Goal: Information Seeking & Learning: Learn about a topic

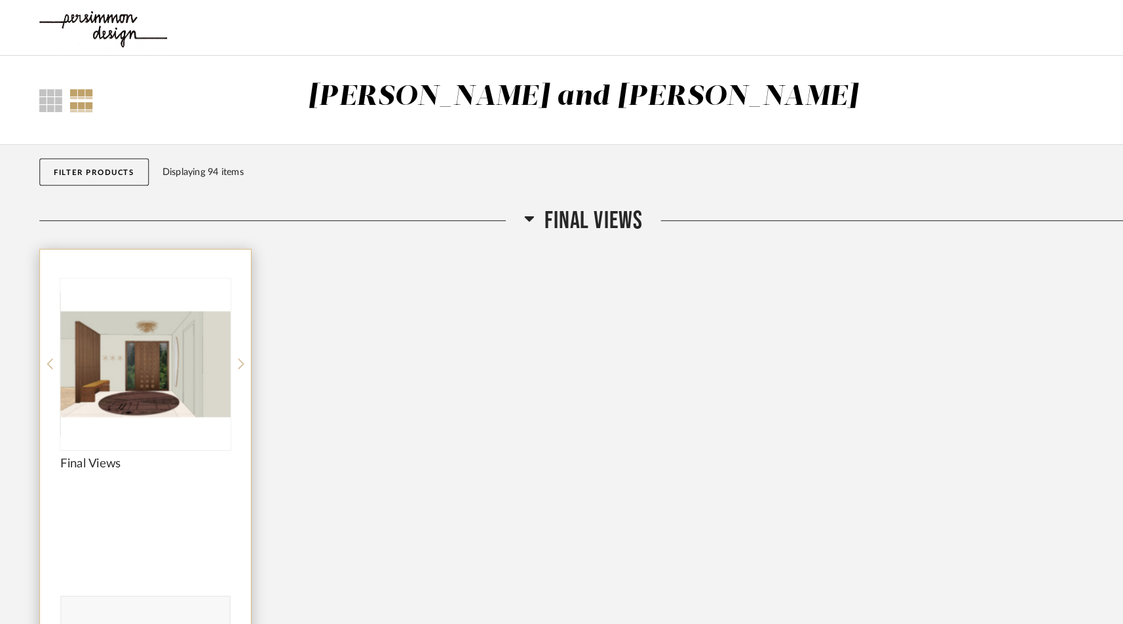
click at [128, 327] on img "0" at bounding box center [140, 351] width 164 height 164
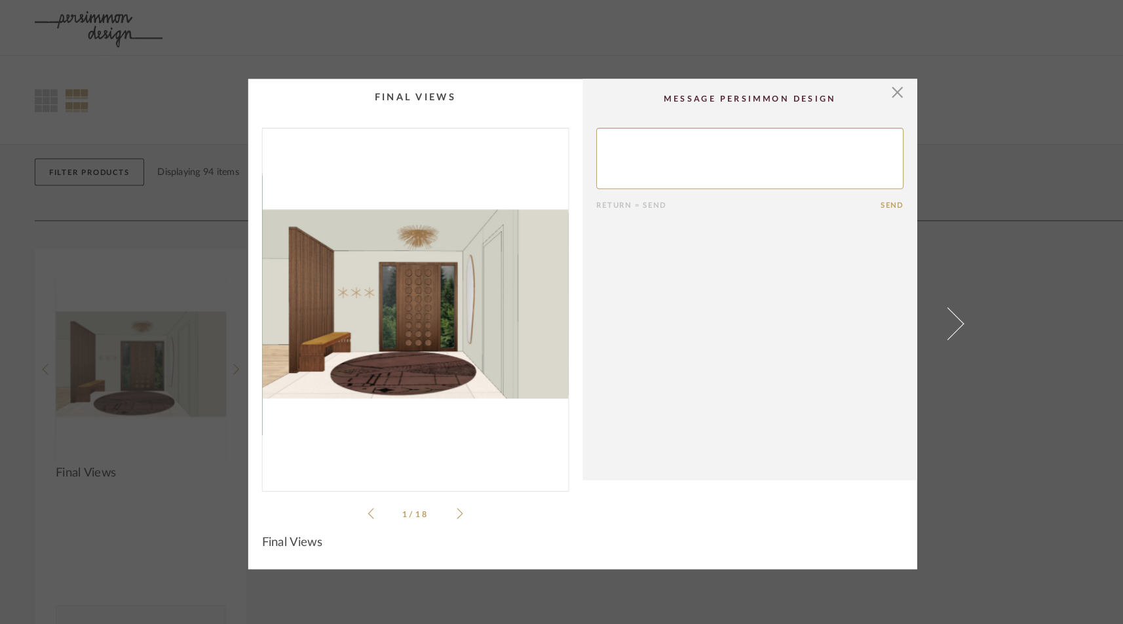
click at [435, 495] on li "1 / 18" at bounding box center [400, 495] width 80 height 16
click at [440, 491] on icon at bounding box center [443, 494] width 6 height 10
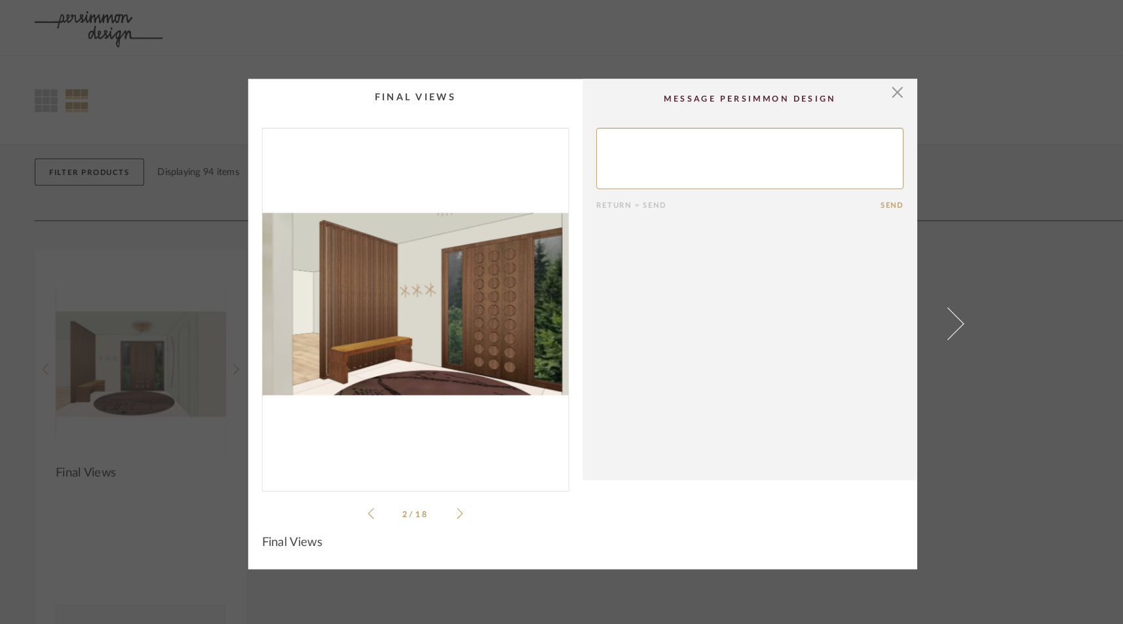
click at [440, 491] on icon at bounding box center [443, 494] width 6 height 10
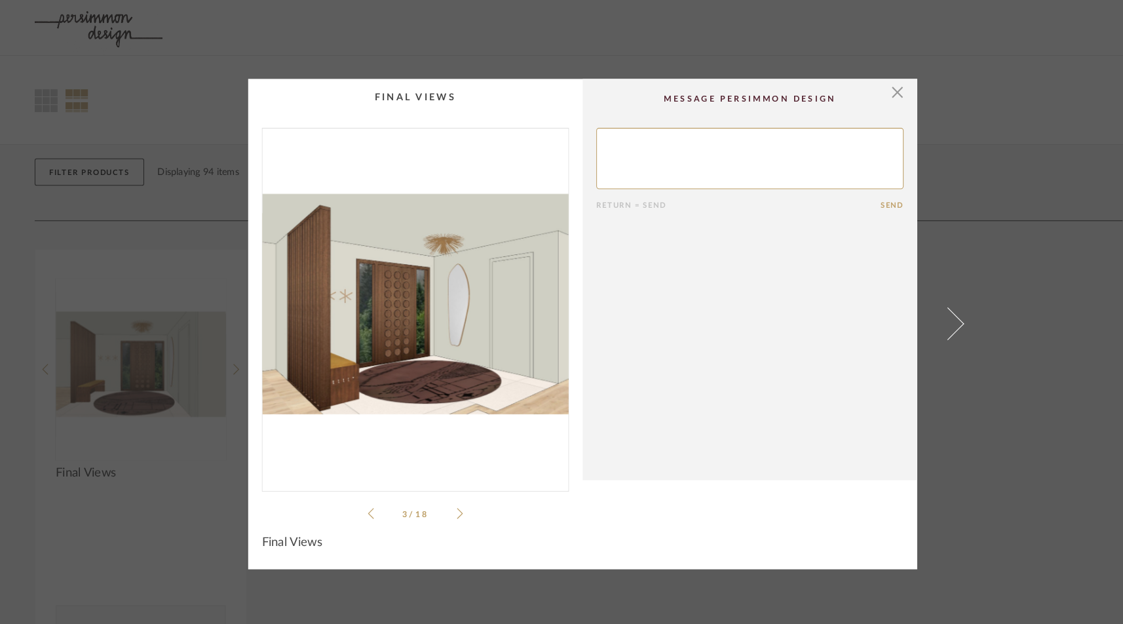
click at [440, 491] on icon at bounding box center [443, 494] width 6 height 10
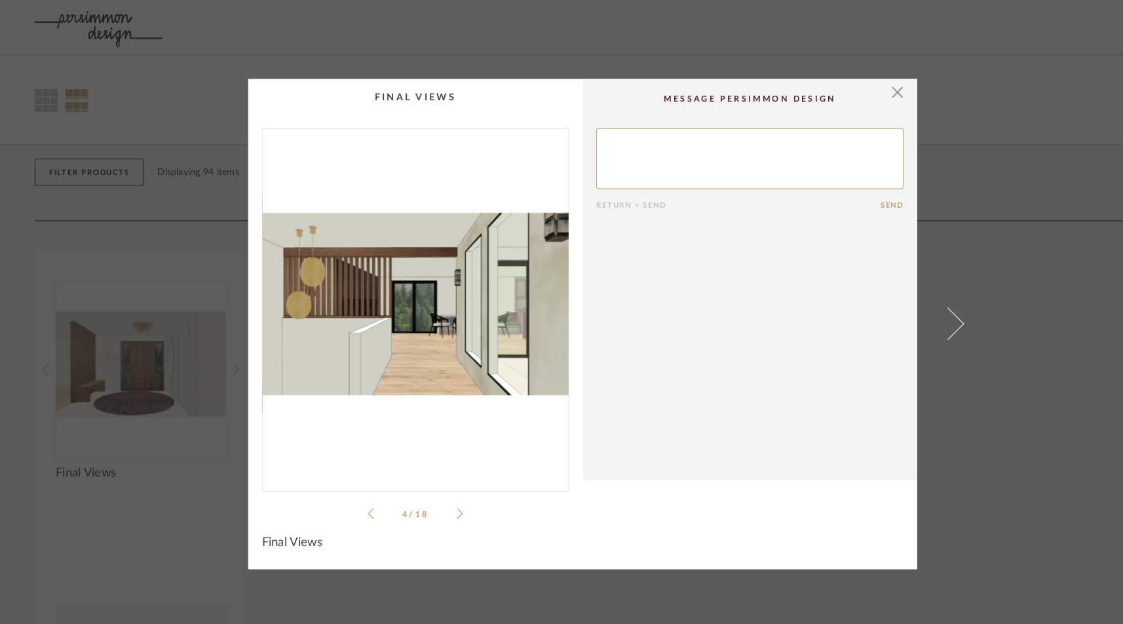
click at [354, 492] on icon at bounding box center [357, 495] width 6 height 12
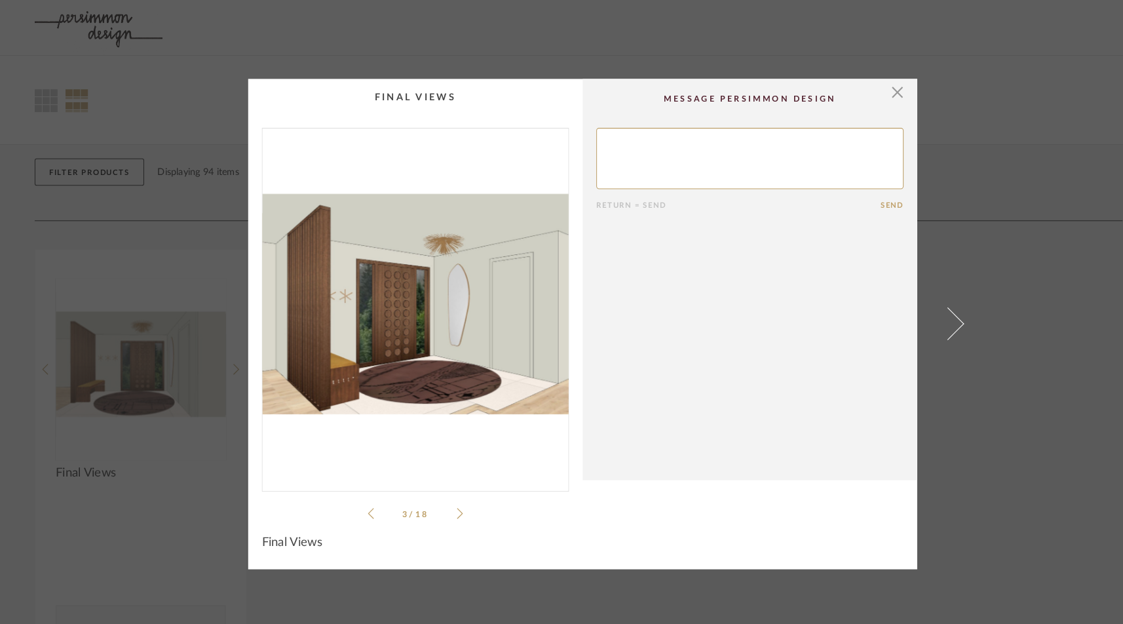
click at [354, 492] on icon at bounding box center [357, 495] width 6 height 12
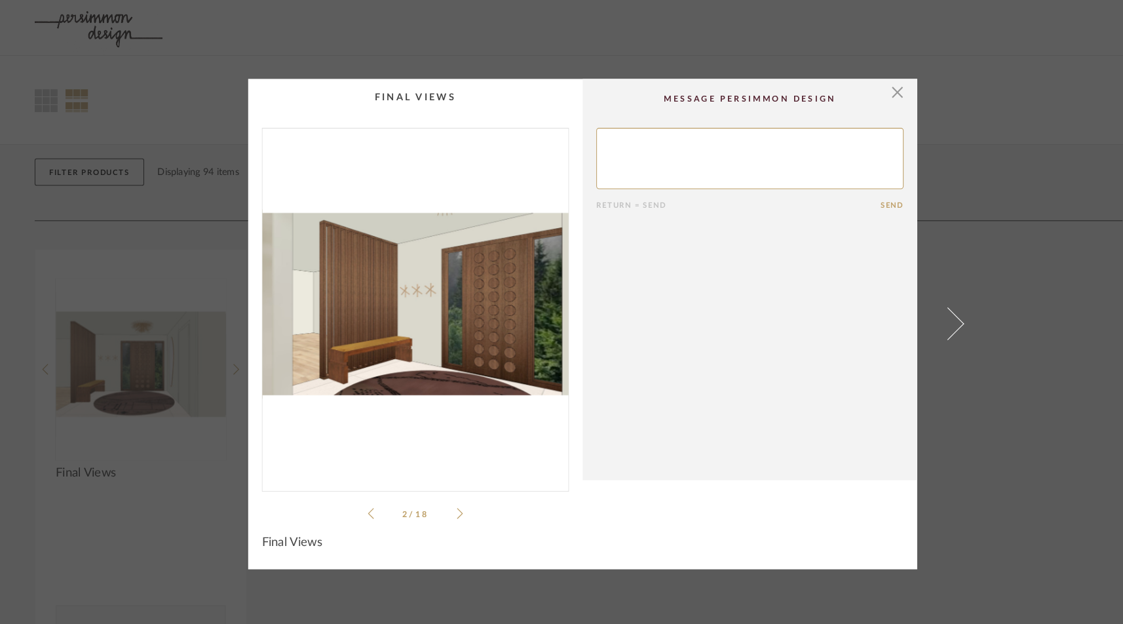
click at [354, 492] on icon at bounding box center [357, 495] width 6 height 12
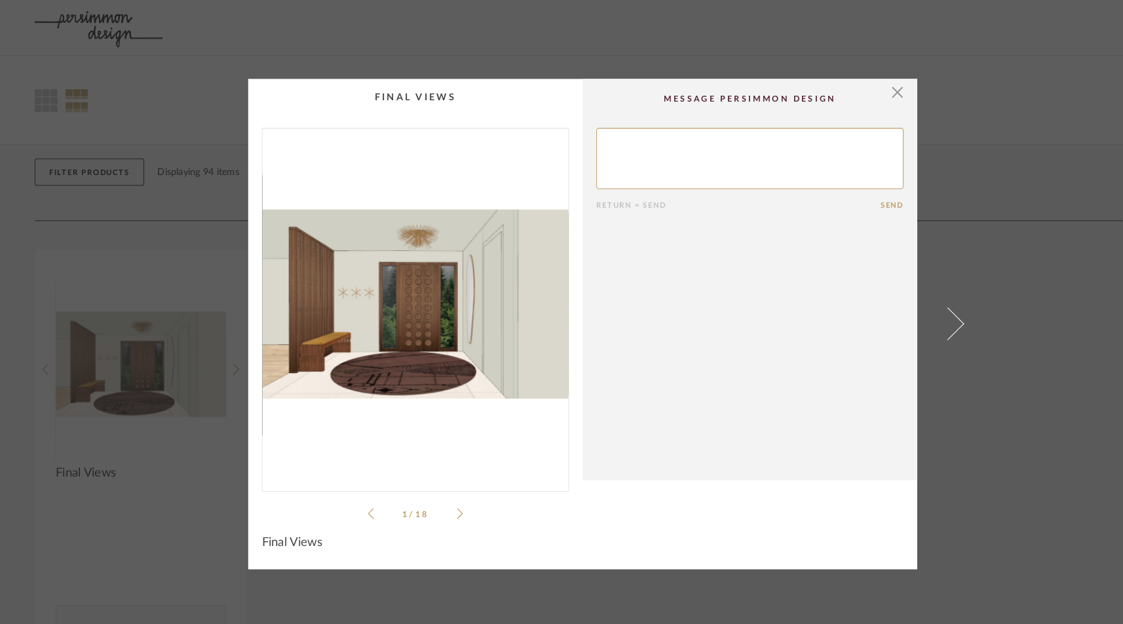
click at [354, 492] on icon at bounding box center [357, 495] width 6 height 12
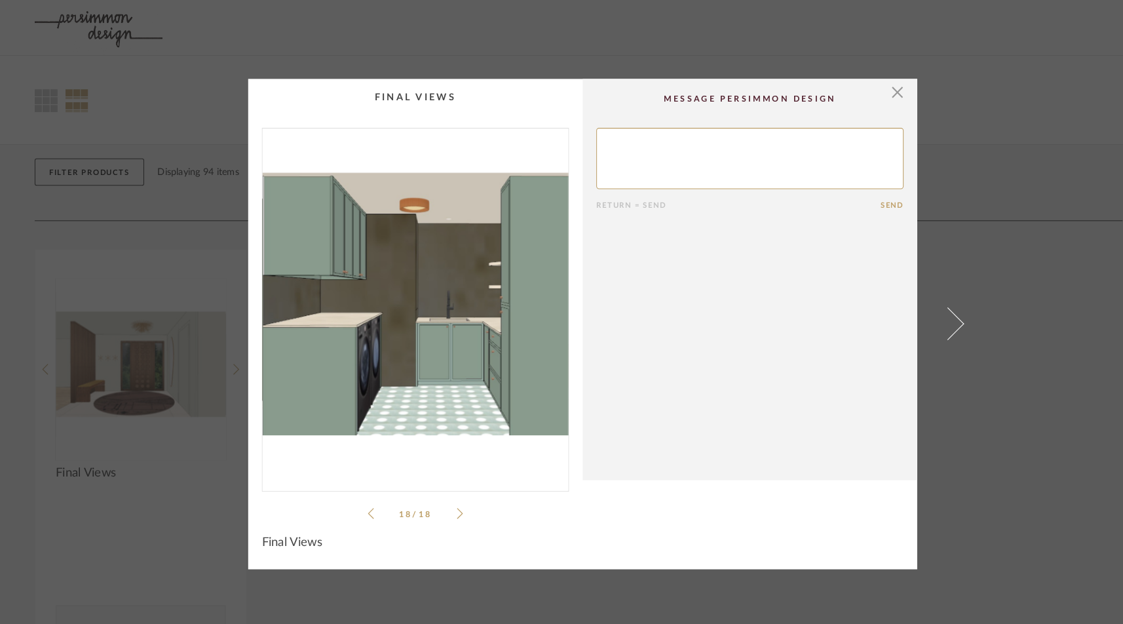
click at [436, 487] on ul "18 / 18" at bounding box center [400, 495] width 92 height 16
click at [440, 489] on icon at bounding box center [443, 495] width 6 height 12
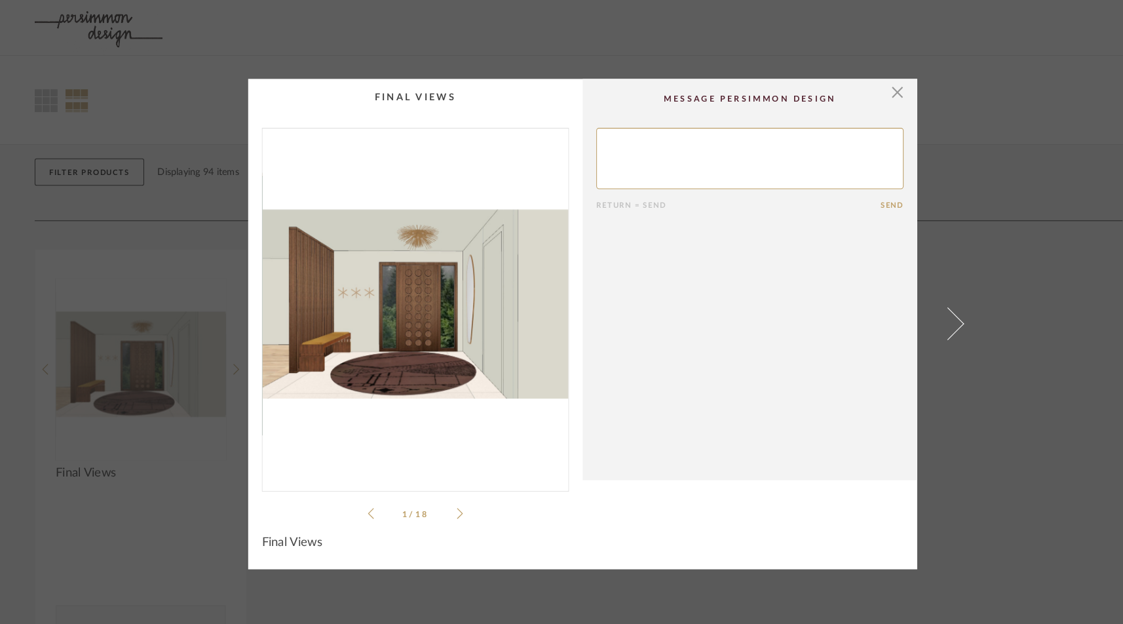
click at [440, 489] on icon at bounding box center [443, 495] width 6 height 12
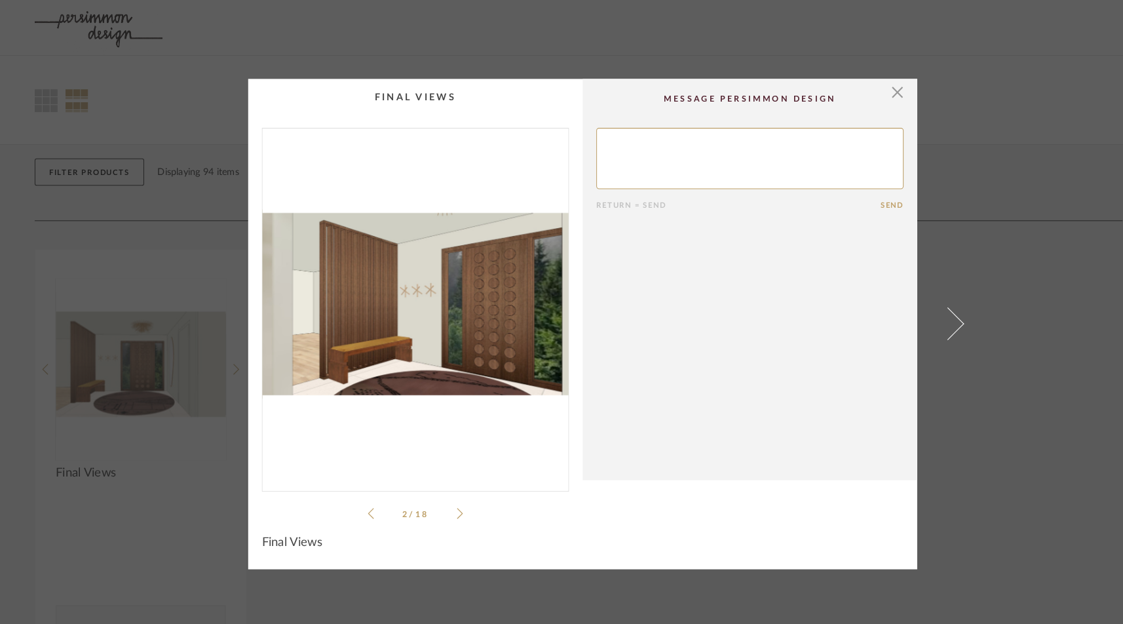
click at [440, 489] on icon at bounding box center [443, 495] width 6 height 12
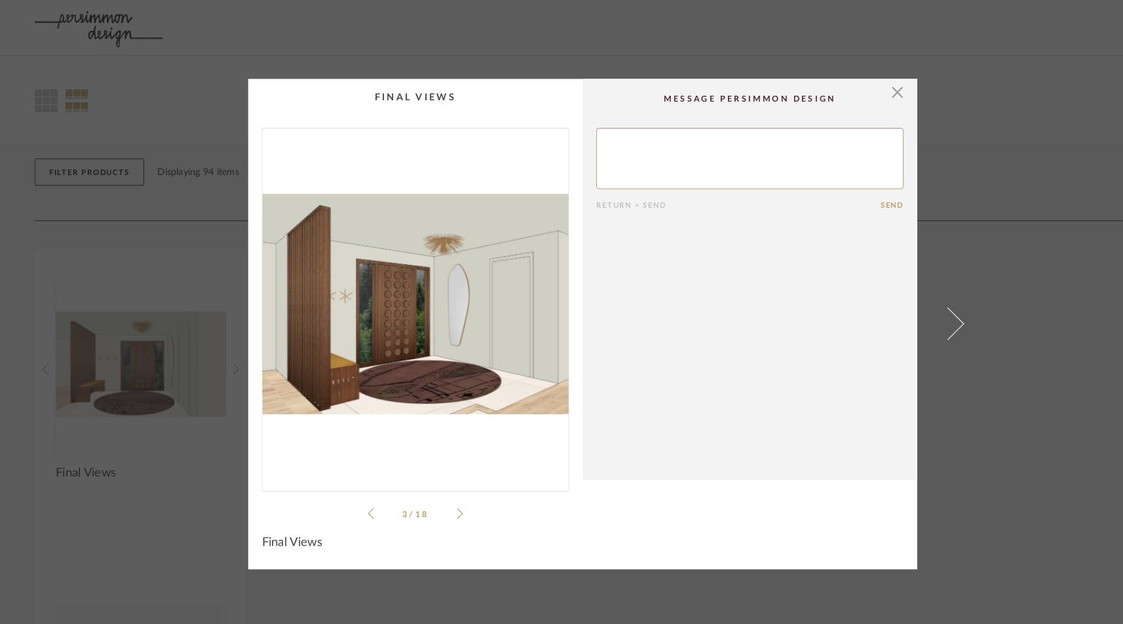
click at [440, 489] on icon at bounding box center [443, 495] width 6 height 12
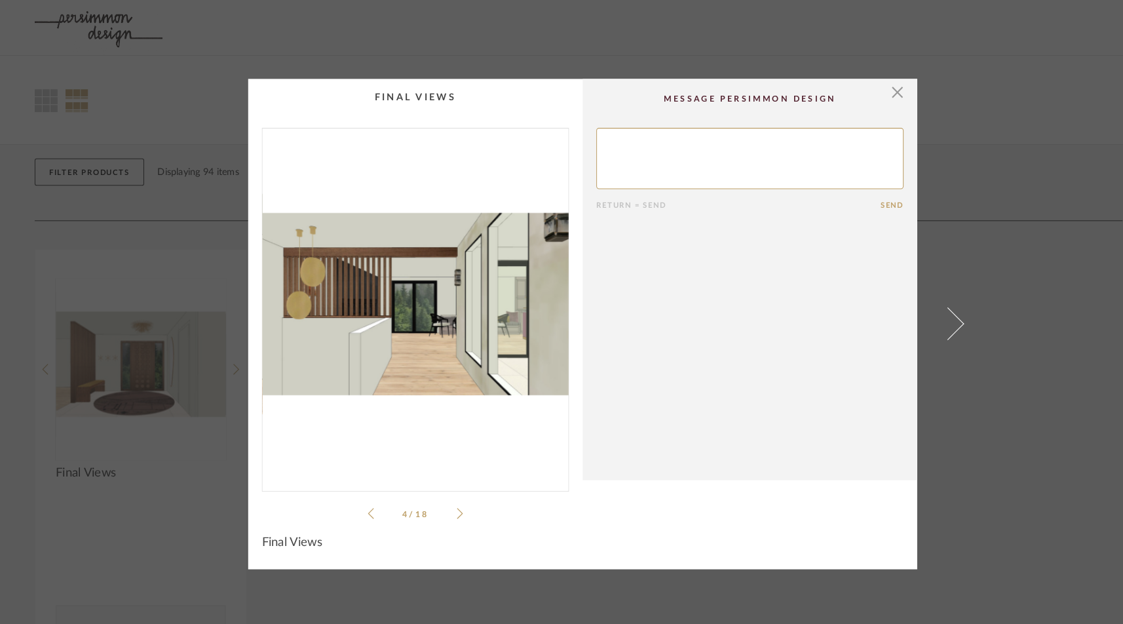
click at [440, 489] on icon at bounding box center [443, 495] width 6 height 12
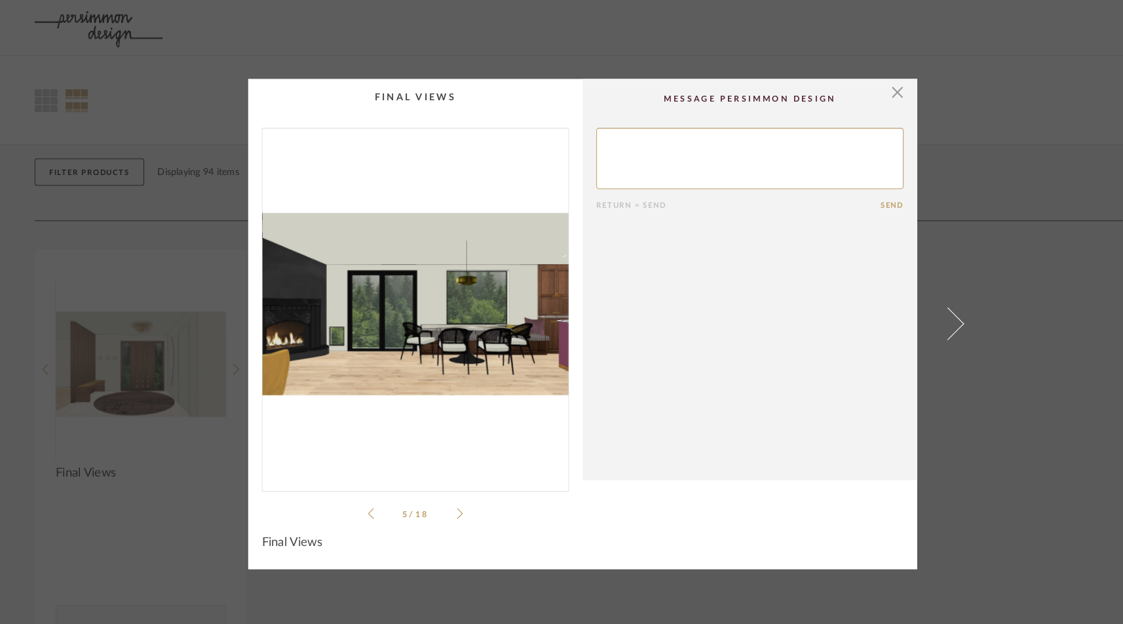
click at [354, 496] on icon at bounding box center [357, 495] width 6 height 12
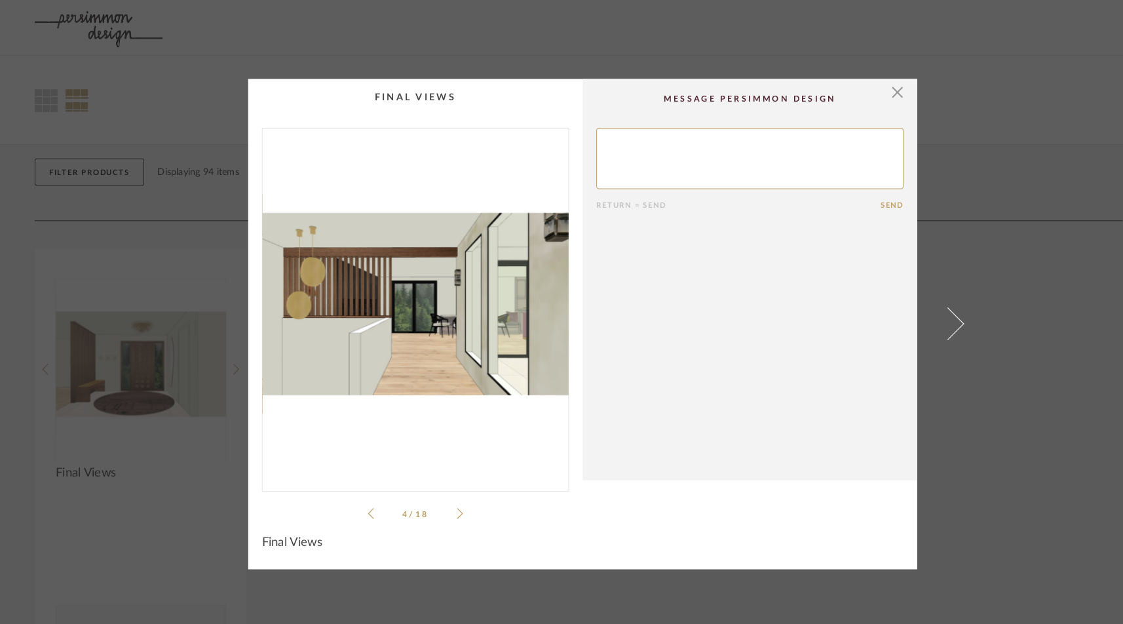
click at [354, 496] on icon at bounding box center [357, 495] width 6 height 12
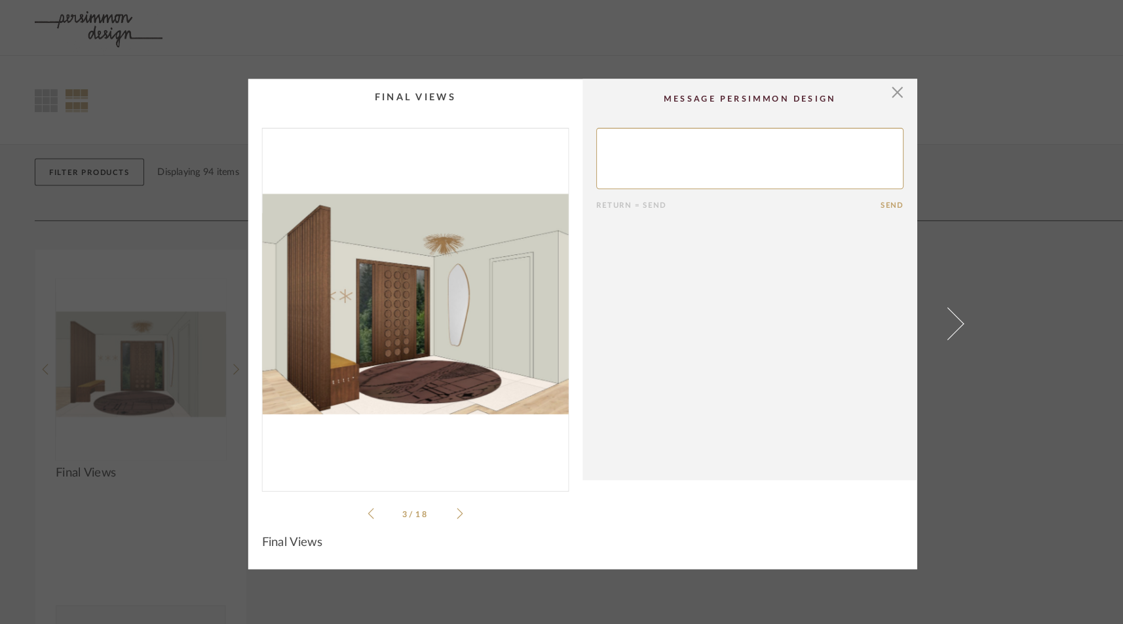
click at [354, 496] on icon at bounding box center [357, 495] width 6 height 12
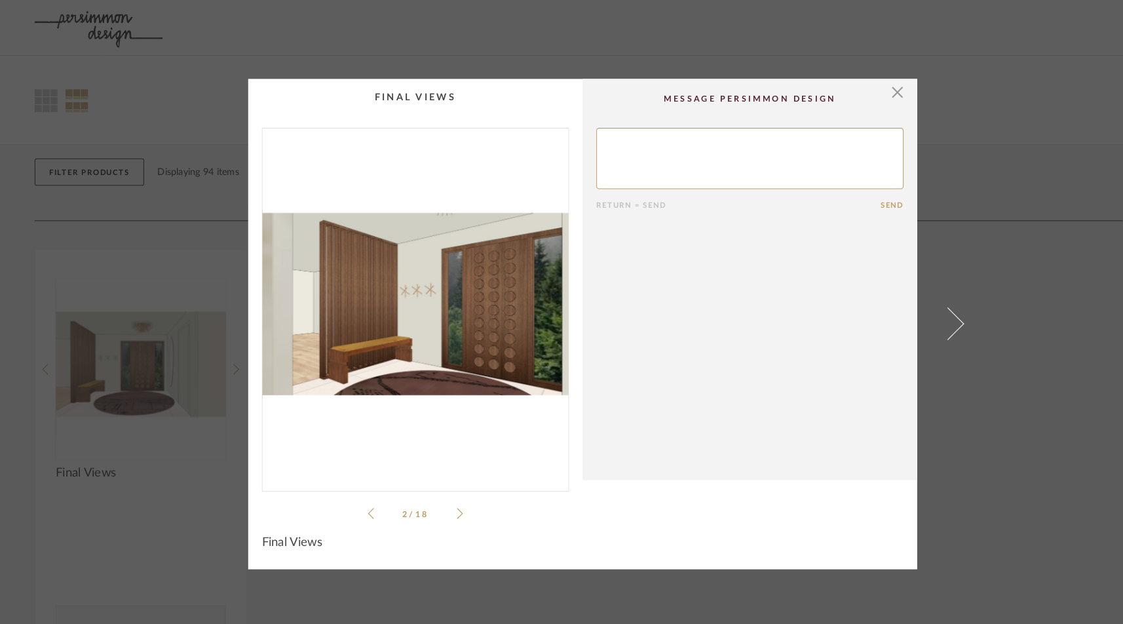
click at [440, 490] on icon at bounding box center [443, 495] width 6 height 12
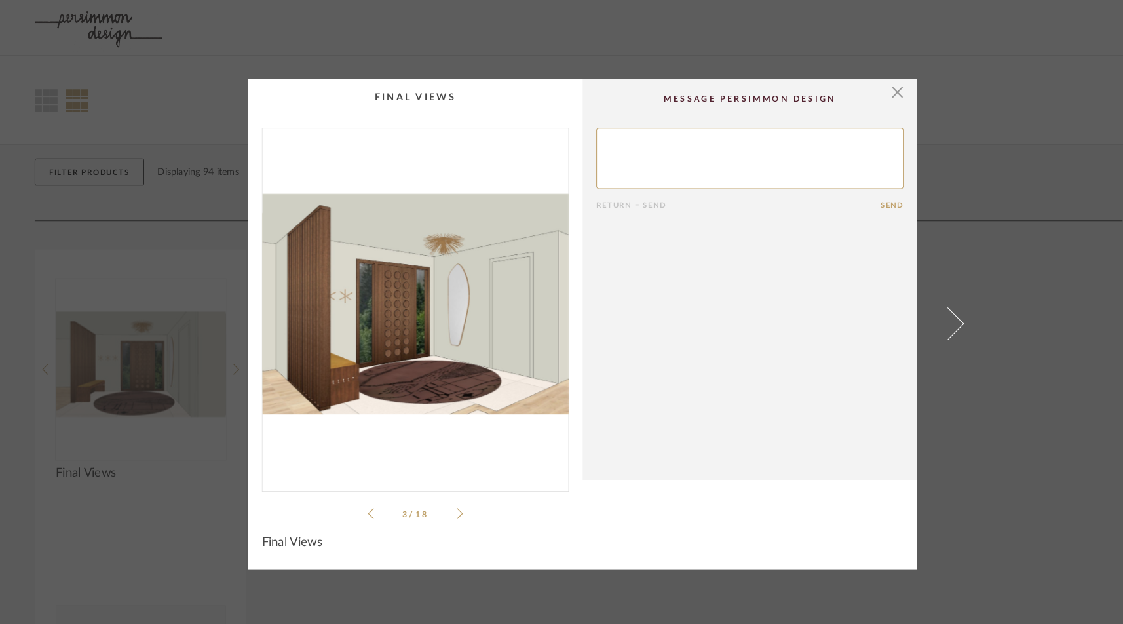
click at [440, 490] on icon at bounding box center [443, 495] width 6 height 12
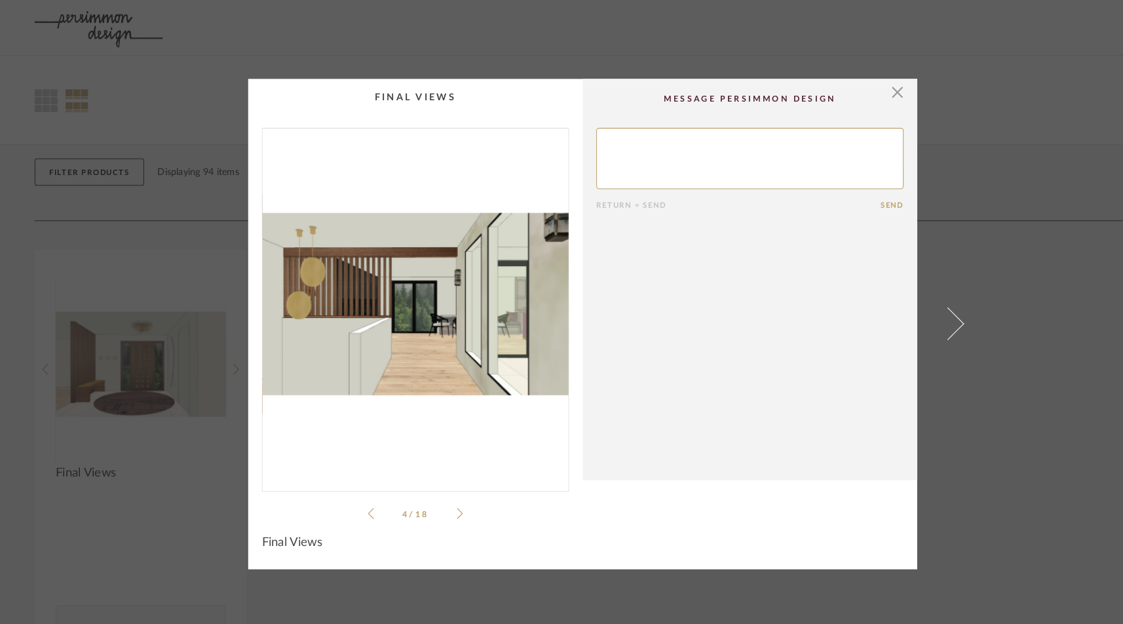
click at [440, 490] on icon at bounding box center [443, 495] width 6 height 12
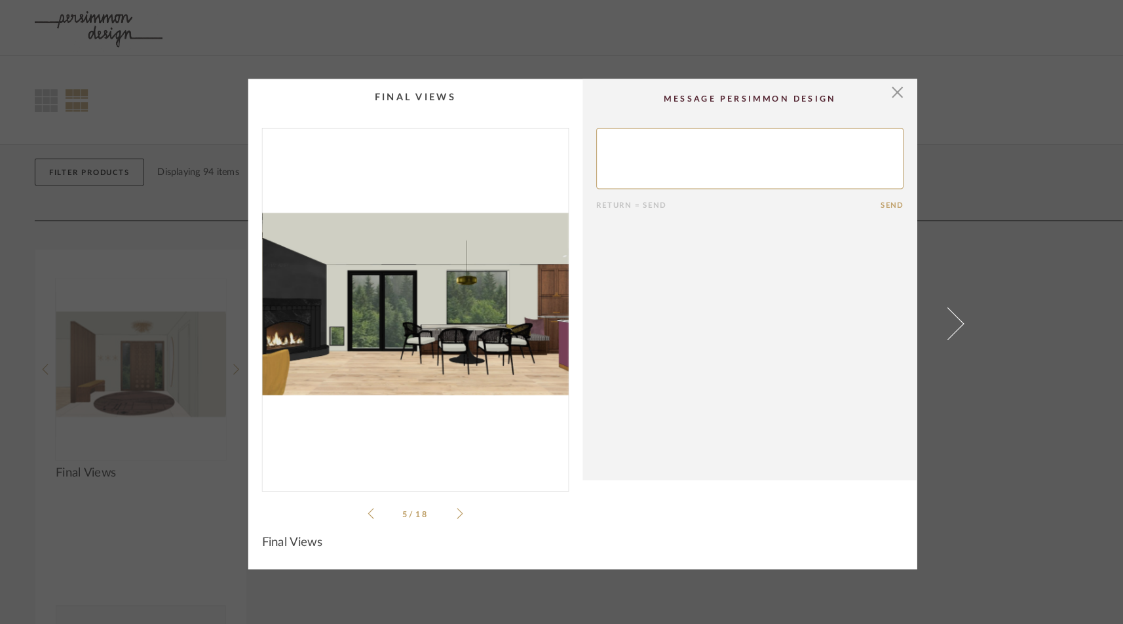
click at [440, 490] on icon at bounding box center [443, 495] width 6 height 12
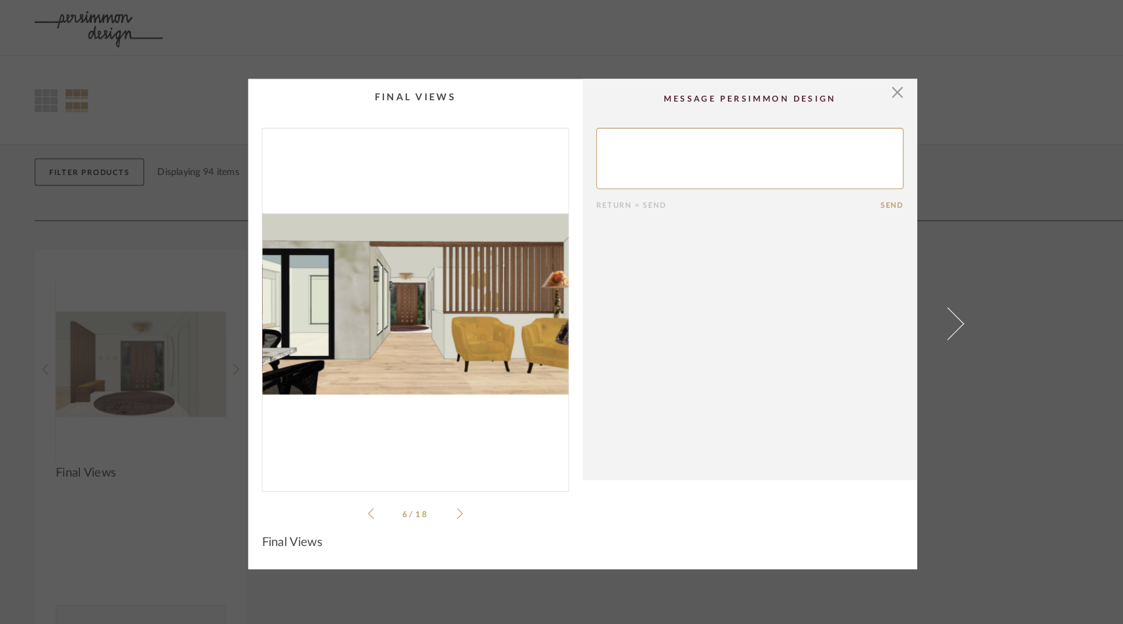
click at [440, 490] on icon at bounding box center [443, 495] width 6 height 12
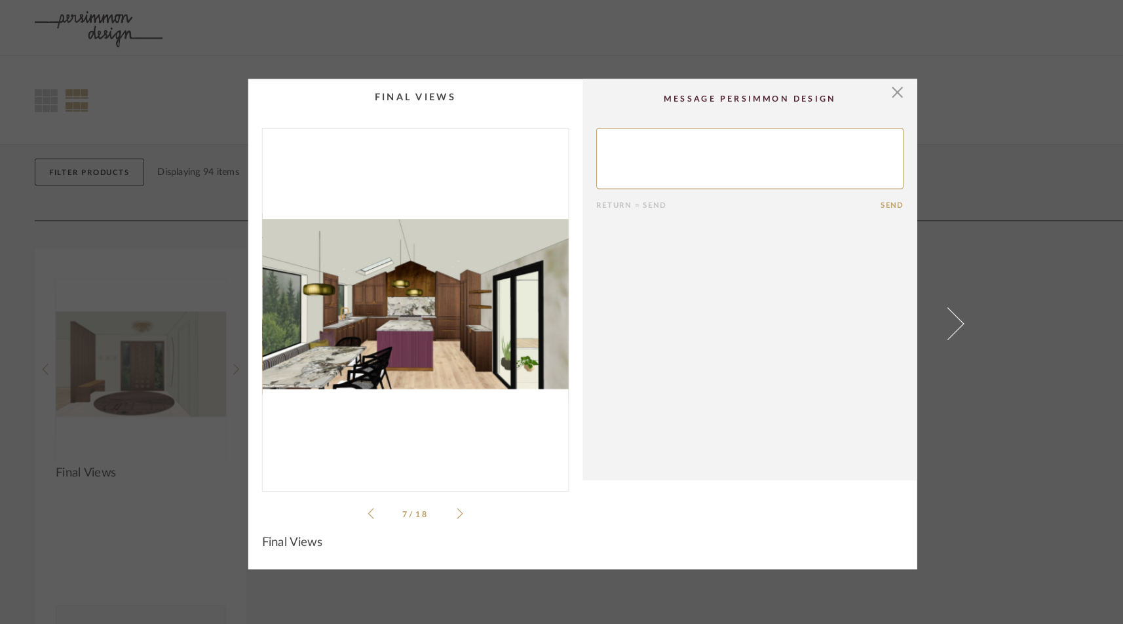
click at [440, 490] on icon at bounding box center [443, 495] width 6 height 12
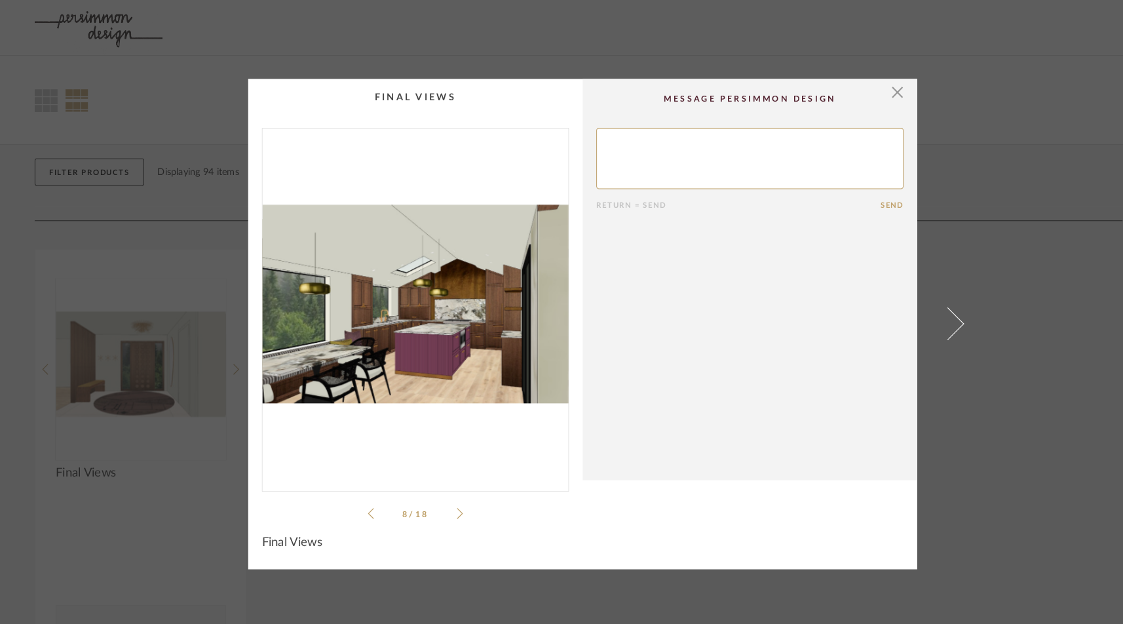
click at [440, 490] on icon at bounding box center [443, 495] width 6 height 12
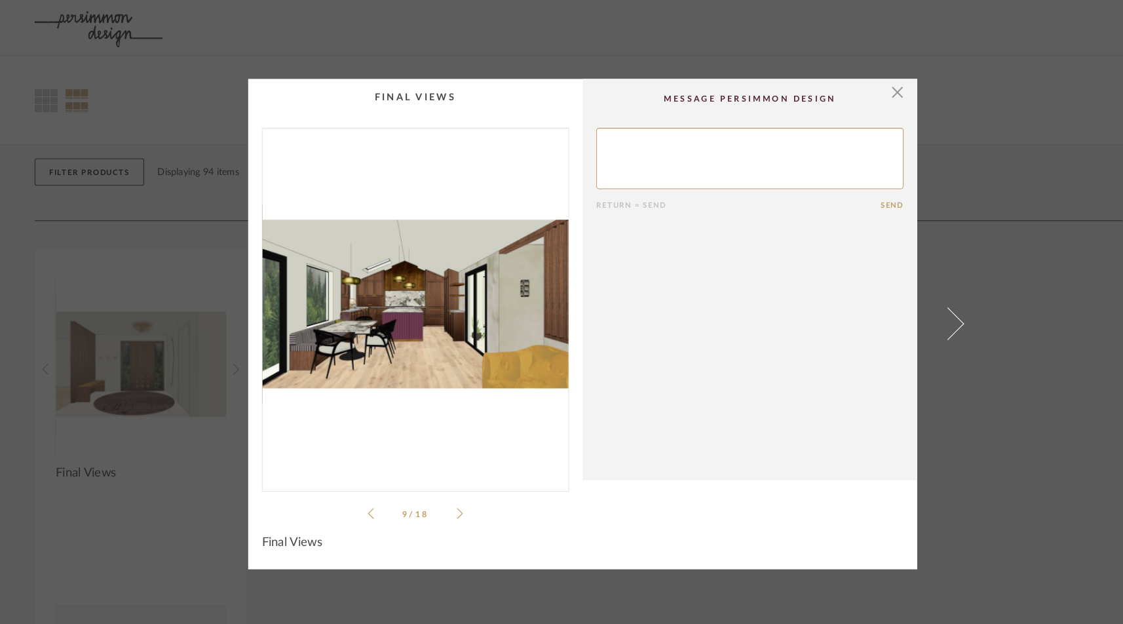
click at [435, 489] on li "9 / 18" at bounding box center [400, 495] width 80 height 16
click at [440, 494] on icon at bounding box center [443, 495] width 6 height 12
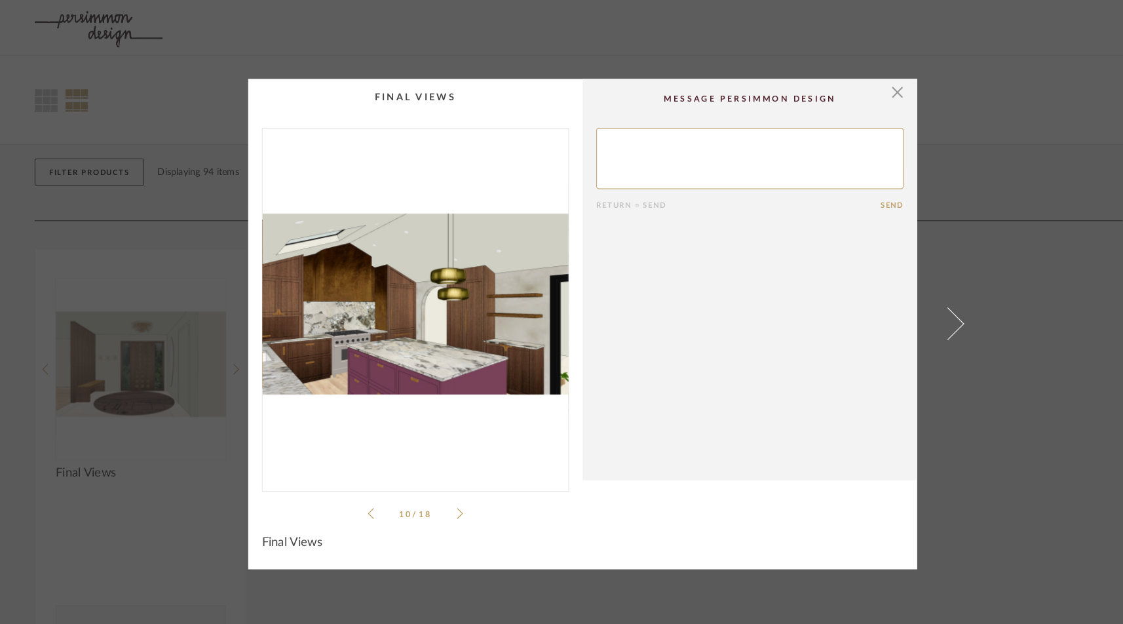
click at [440, 494] on icon at bounding box center [443, 495] width 6 height 12
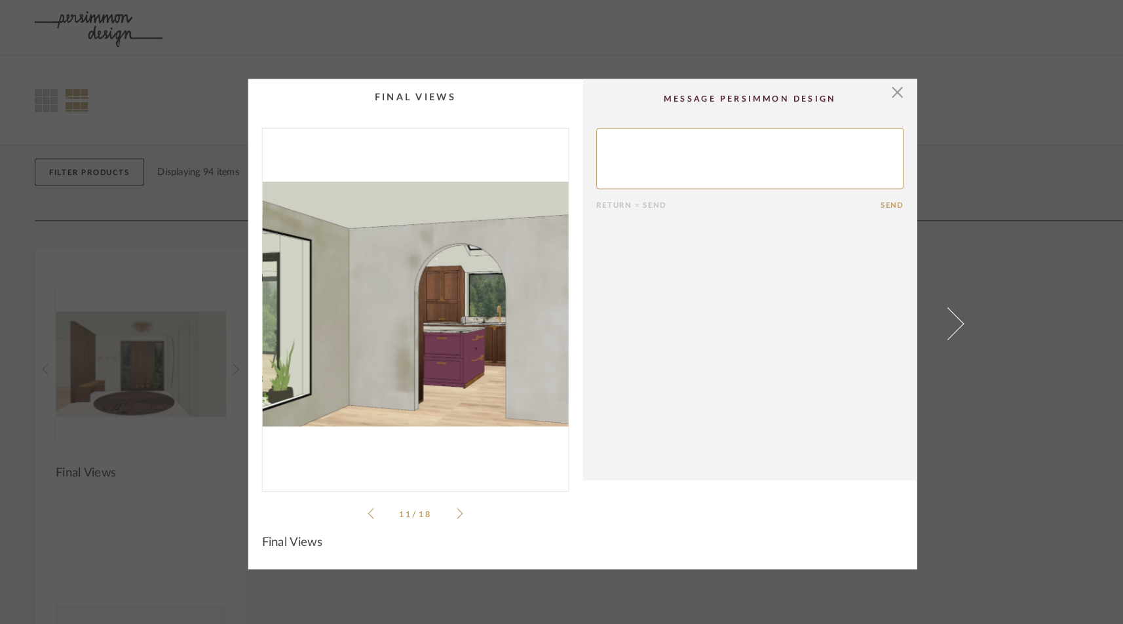
click at [440, 493] on icon at bounding box center [443, 495] width 6 height 12
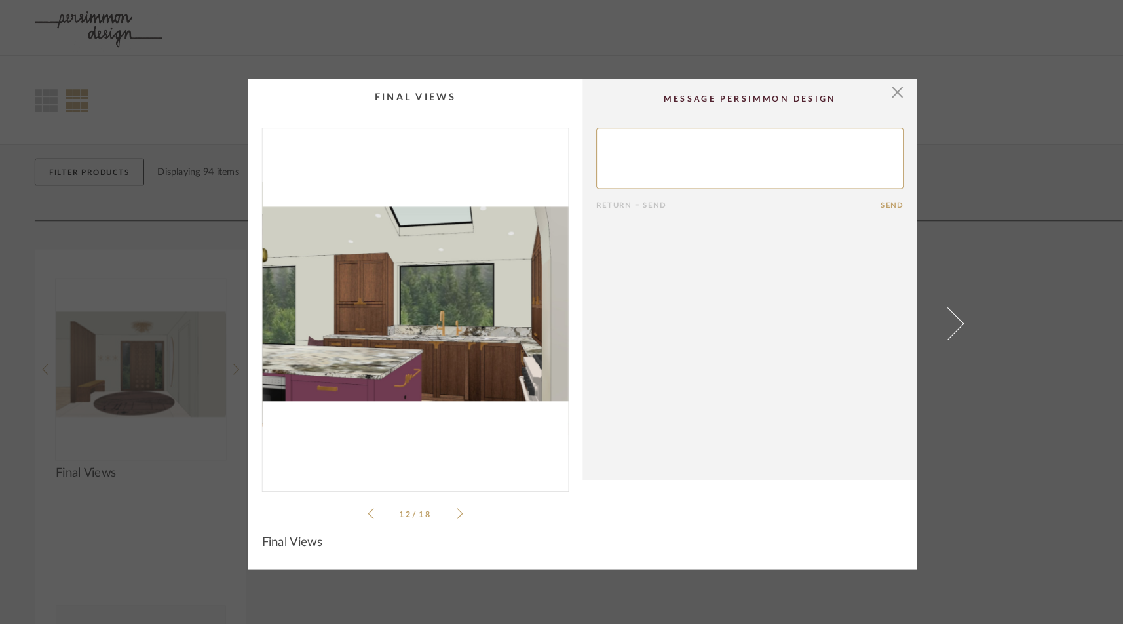
click at [440, 492] on icon at bounding box center [443, 495] width 6 height 12
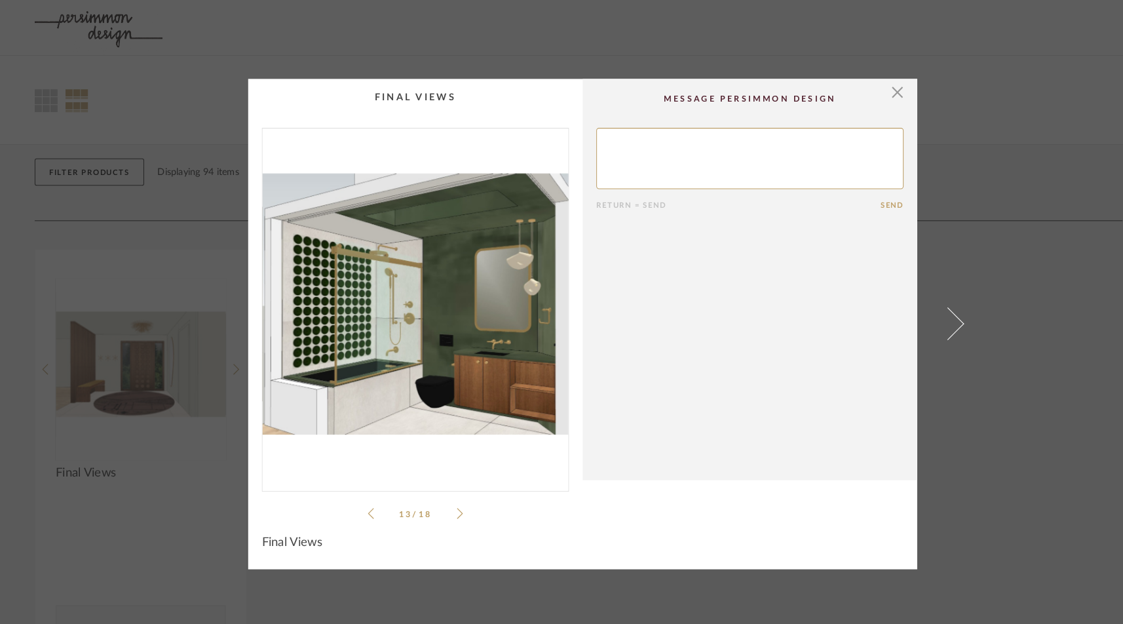
click at [440, 492] on icon at bounding box center [443, 495] width 6 height 12
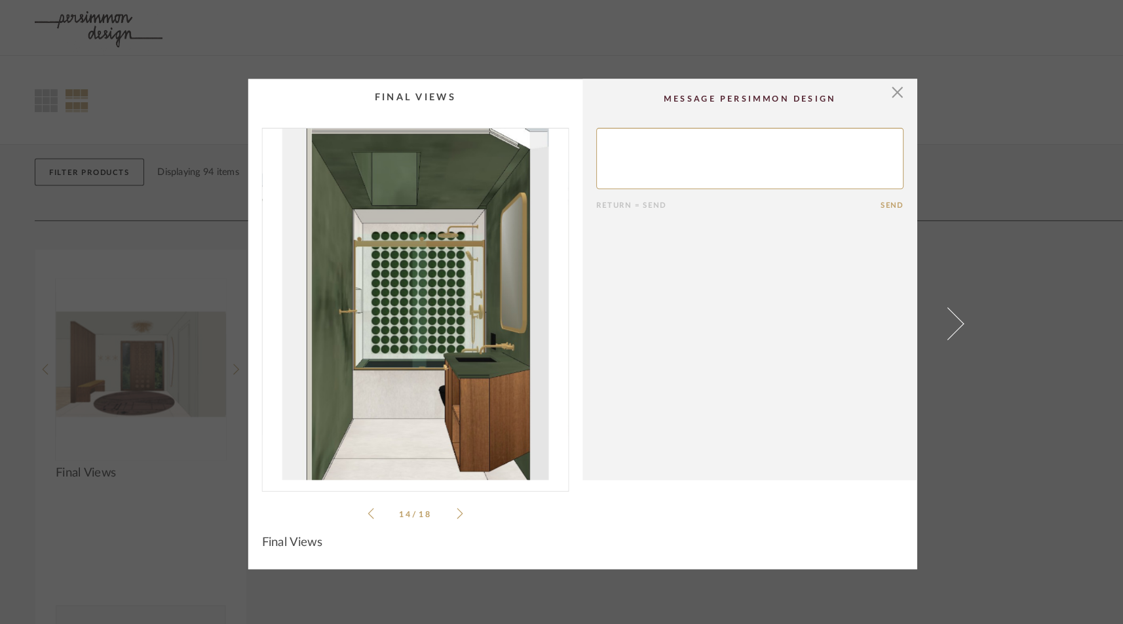
click at [440, 492] on icon at bounding box center [443, 495] width 6 height 12
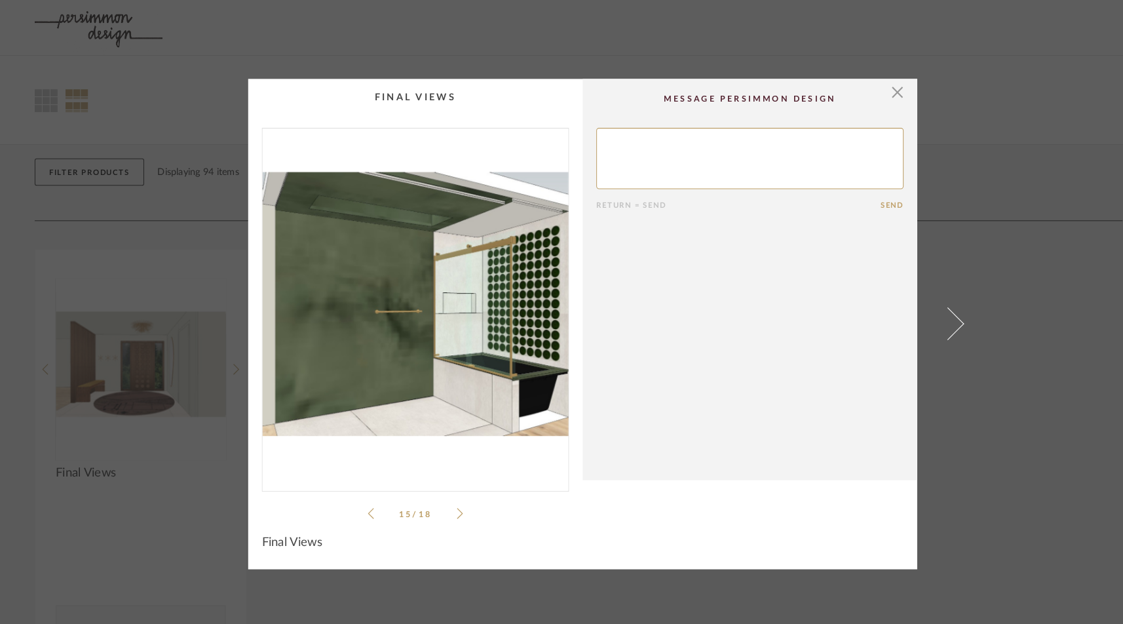
click at [440, 492] on icon at bounding box center [443, 495] width 6 height 12
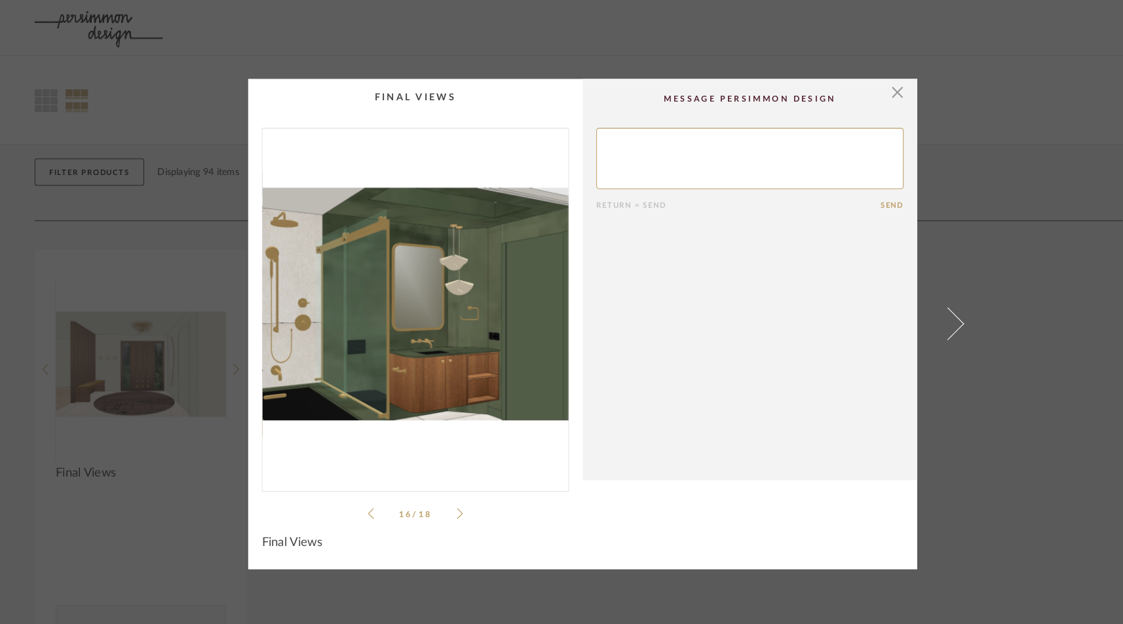
click at [441, 491] on icon at bounding box center [443, 495] width 6 height 12
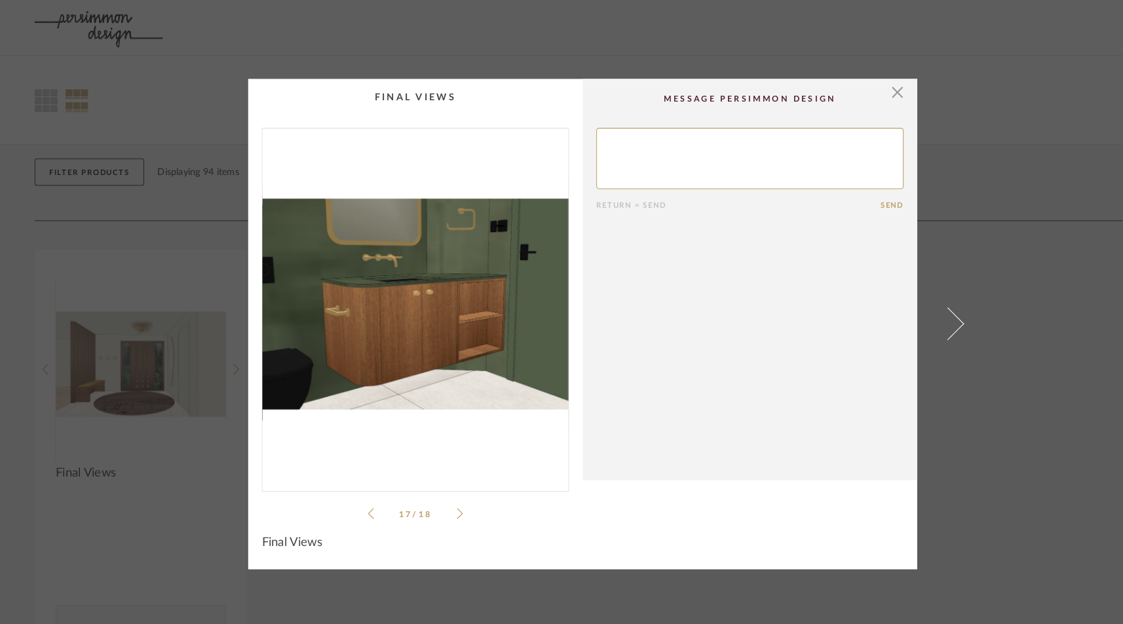
click at [441, 491] on icon at bounding box center [443, 495] width 6 height 12
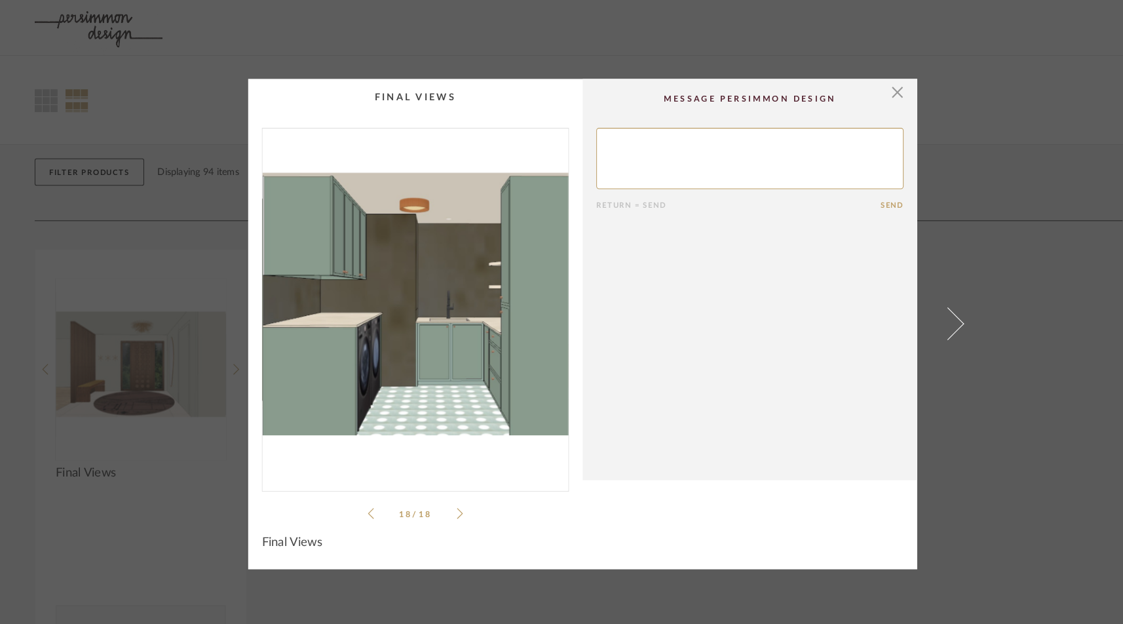
click at [348, 498] on div "18 / 18" at bounding box center [400, 312] width 296 height 379
click at [354, 495] on icon at bounding box center [357, 495] width 6 height 12
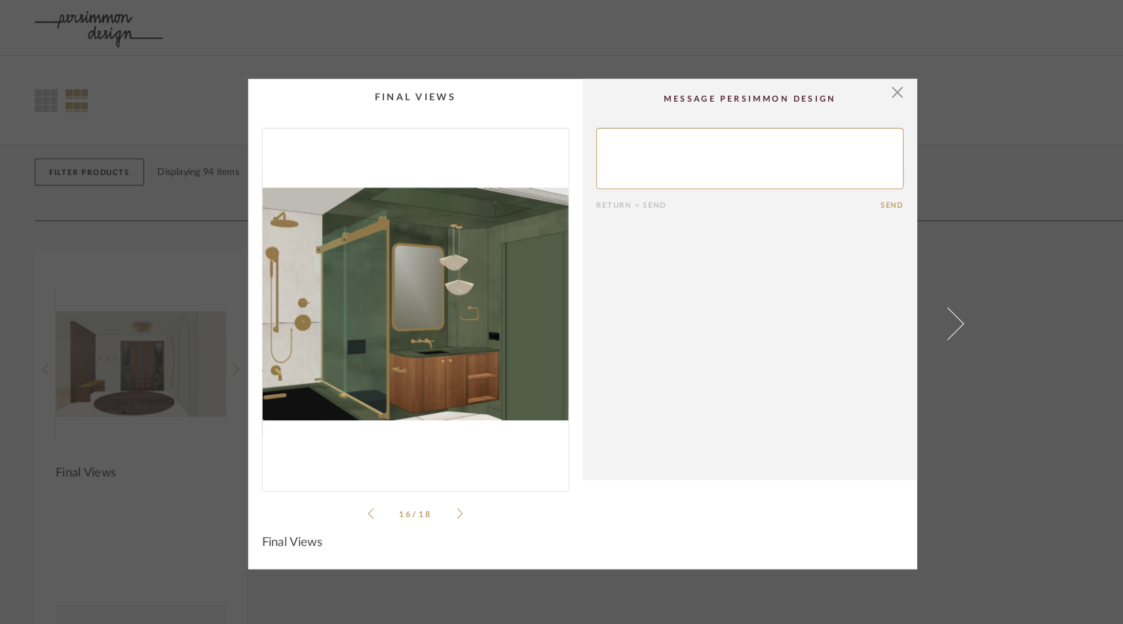
click at [354, 495] on icon at bounding box center [357, 495] width 6 height 12
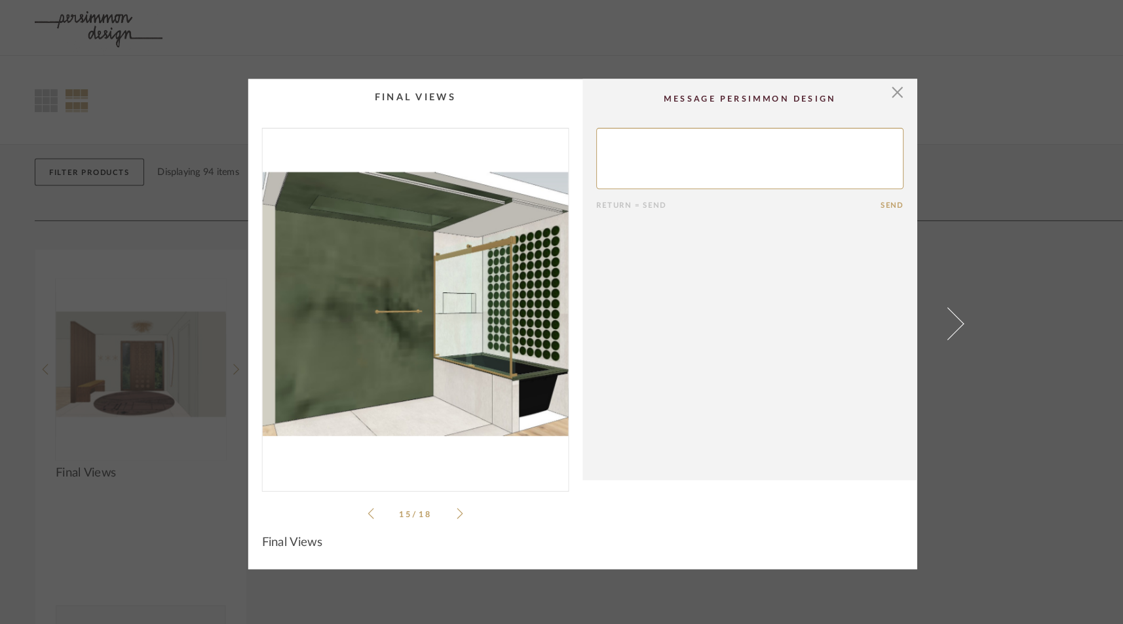
click at [354, 495] on icon at bounding box center [357, 495] width 6 height 12
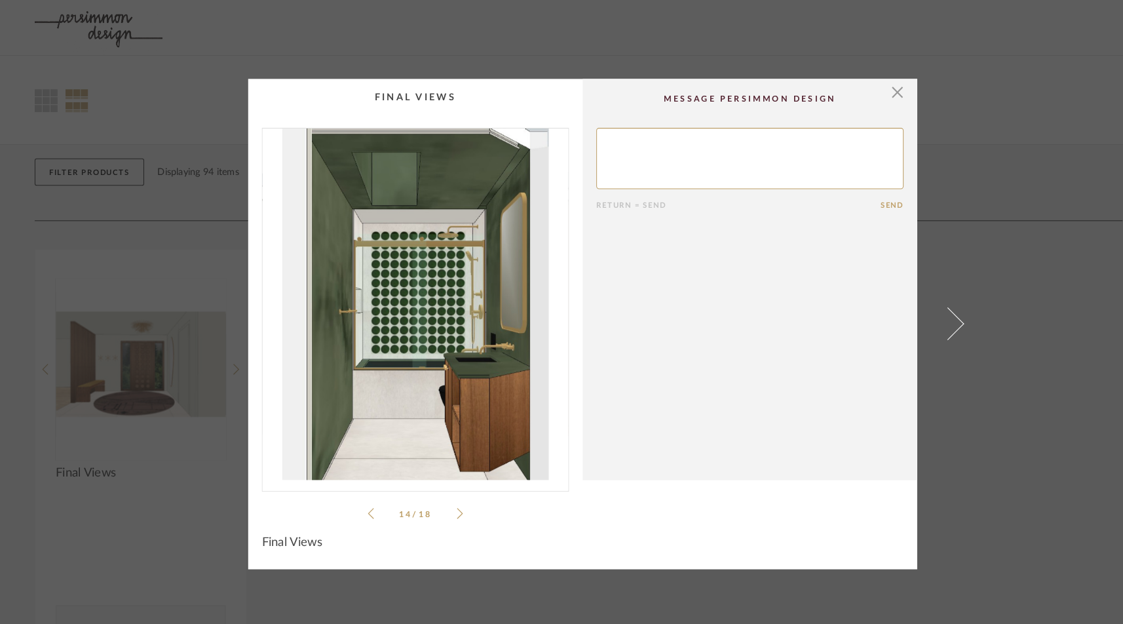
click at [354, 495] on icon at bounding box center [357, 495] width 6 height 12
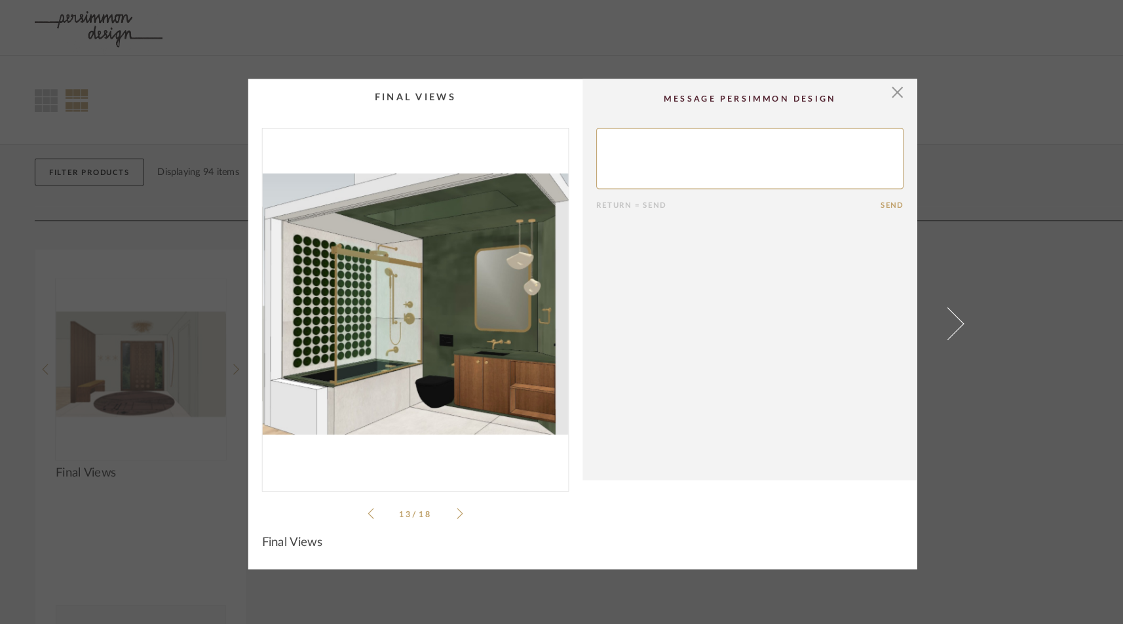
click at [354, 495] on icon at bounding box center [357, 495] width 6 height 12
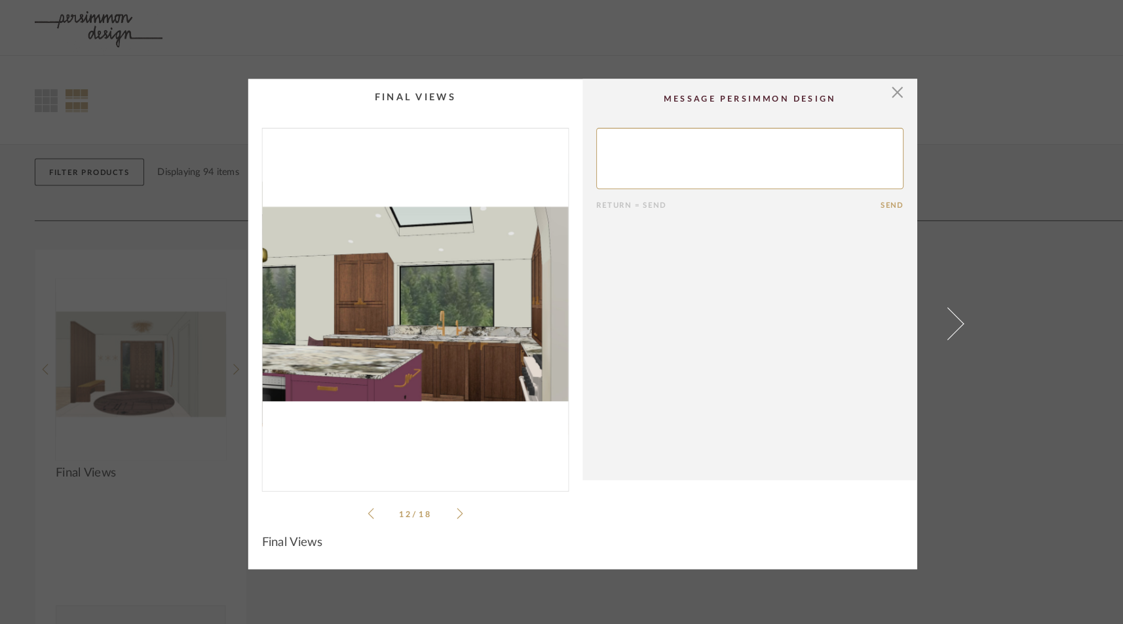
click at [354, 495] on icon at bounding box center [357, 495] width 6 height 12
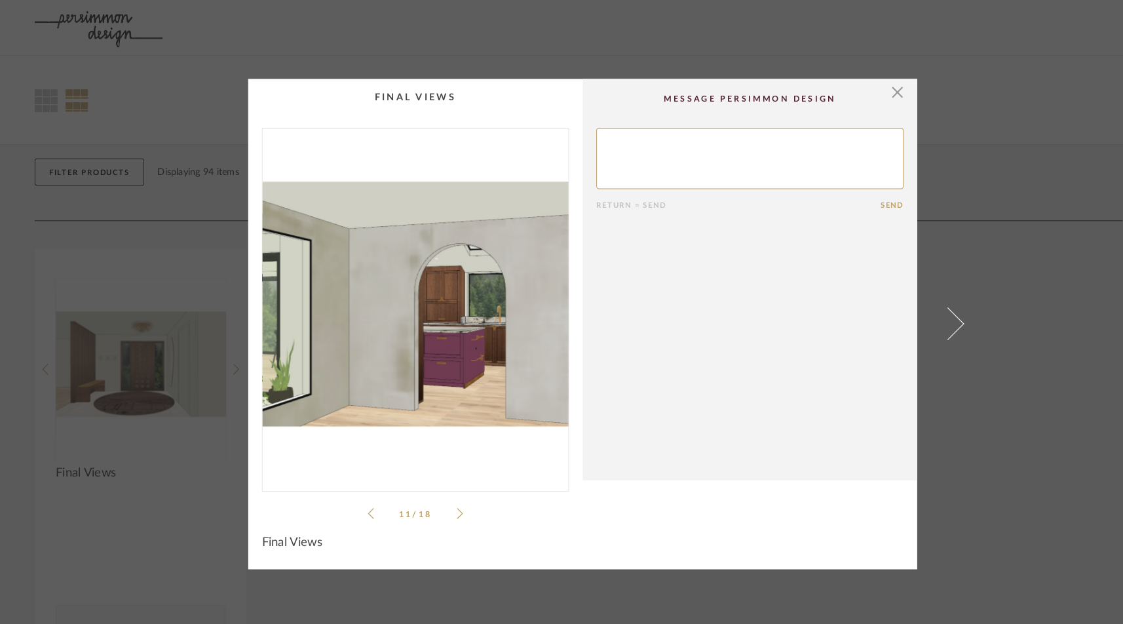
click at [354, 495] on icon at bounding box center [357, 495] width 6 height 12
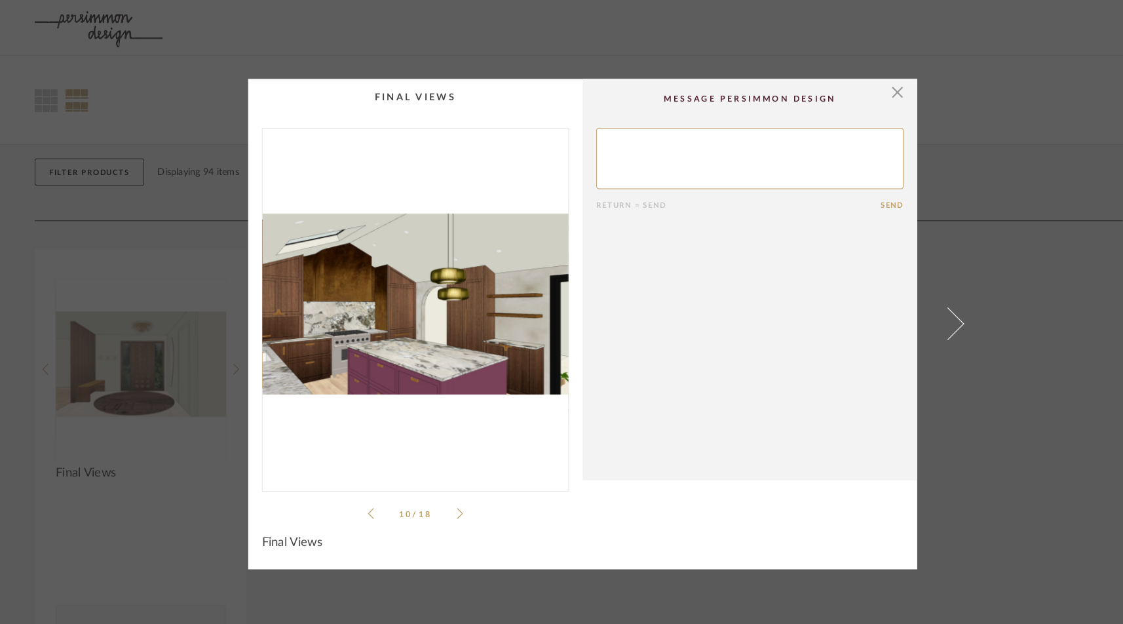
click at [354, 495] on icon at bounding box center [357, 495] width 6 height 12
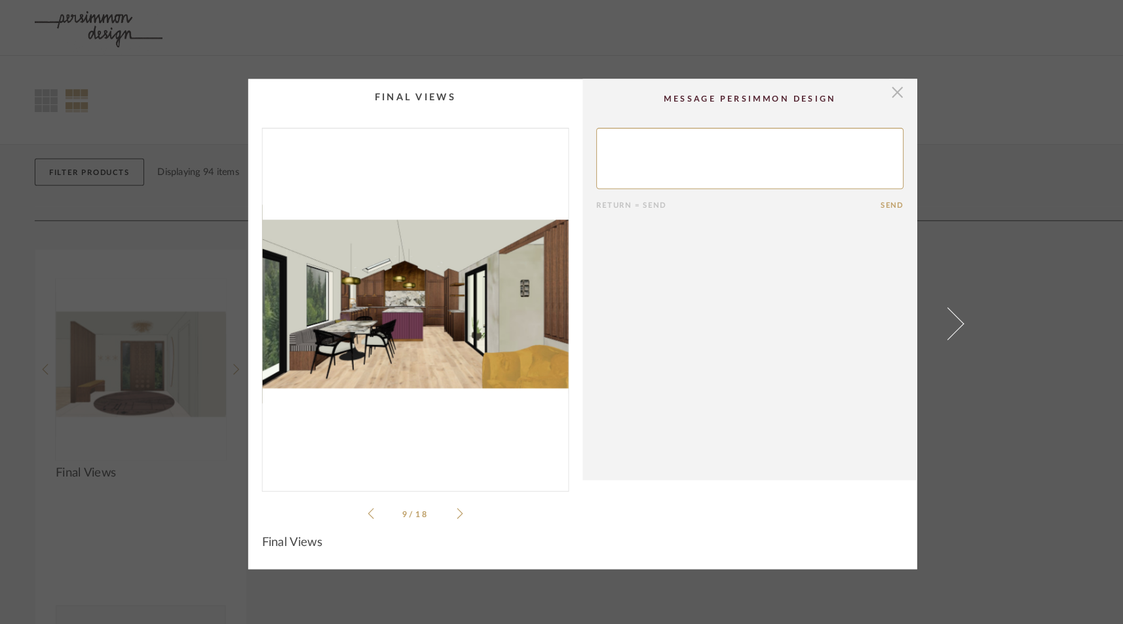
click at [855, 84] on span "button" at bounding box center [864, 89] width 26 height 26
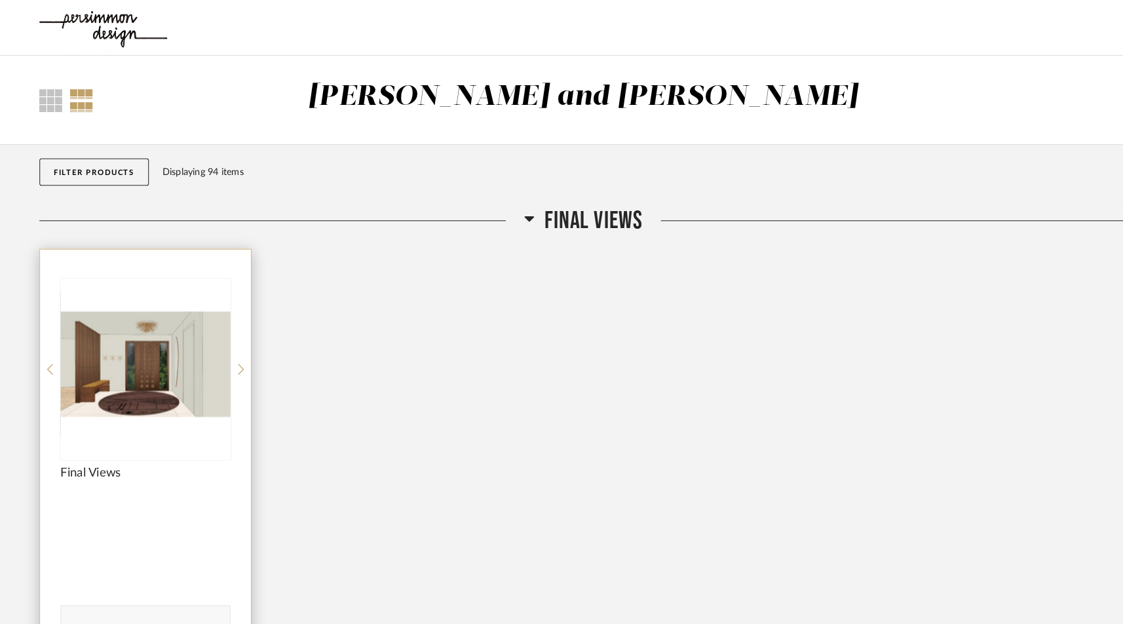
click at [228, 355] on div "Final Views Comments: Submit" at bounding box center [140, 442] width 203 height 405
click at [230, 355] on icon at bounding box center [232, 356] width 6 height 12
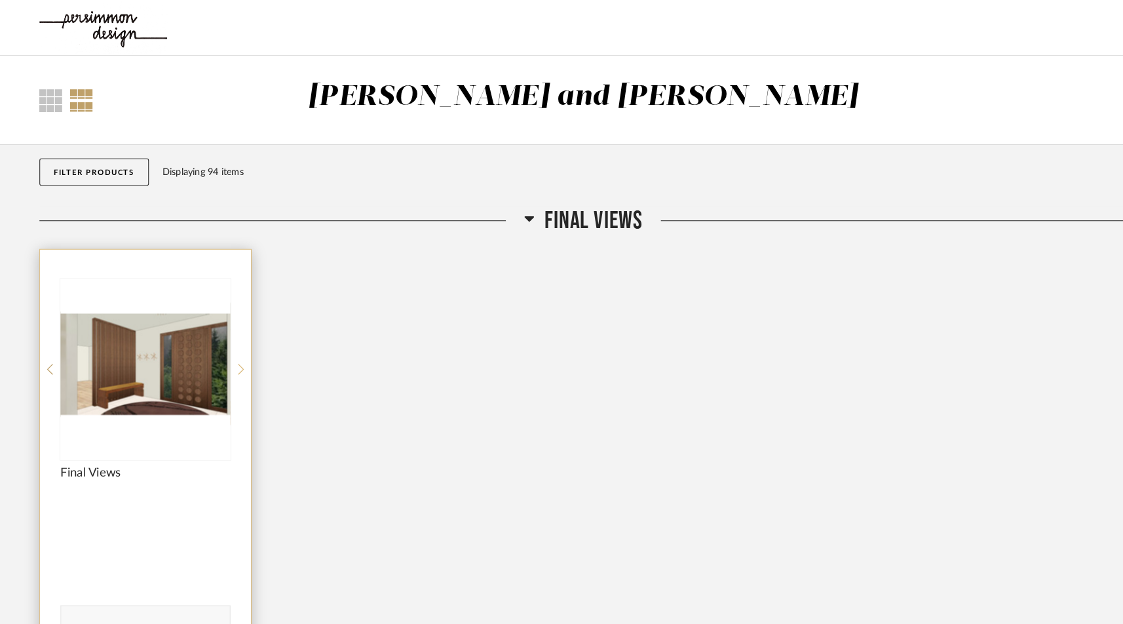
click at [230, 355] on icon at bounding box center [232, 356] width 6 height 12
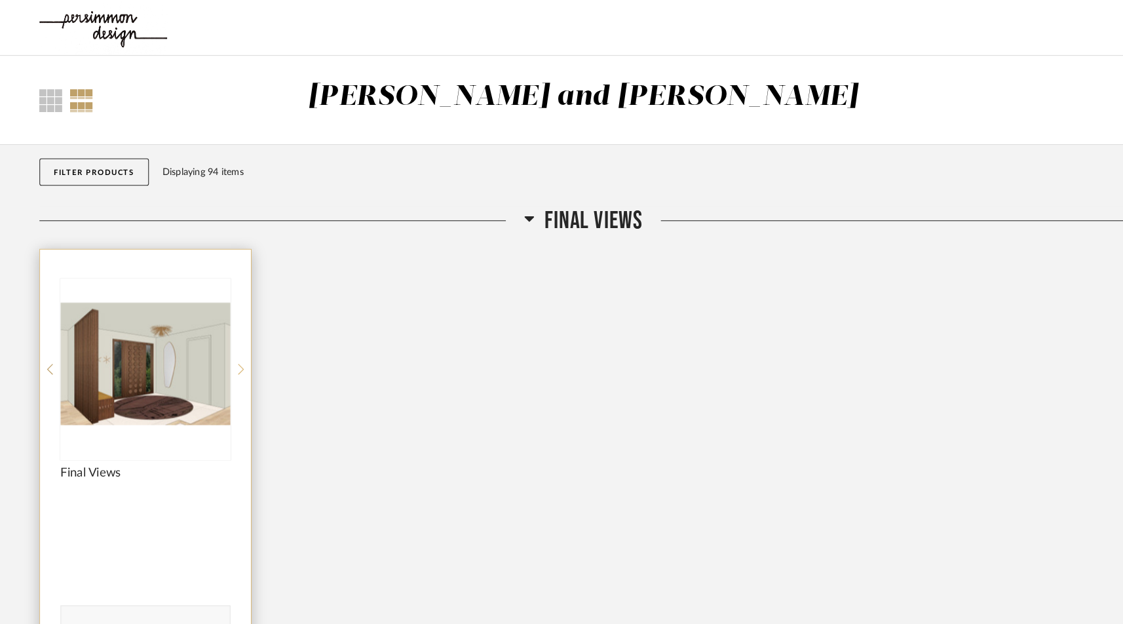
click at [230, 355] on icon at bounding box center [232, 356] width 6 height 12
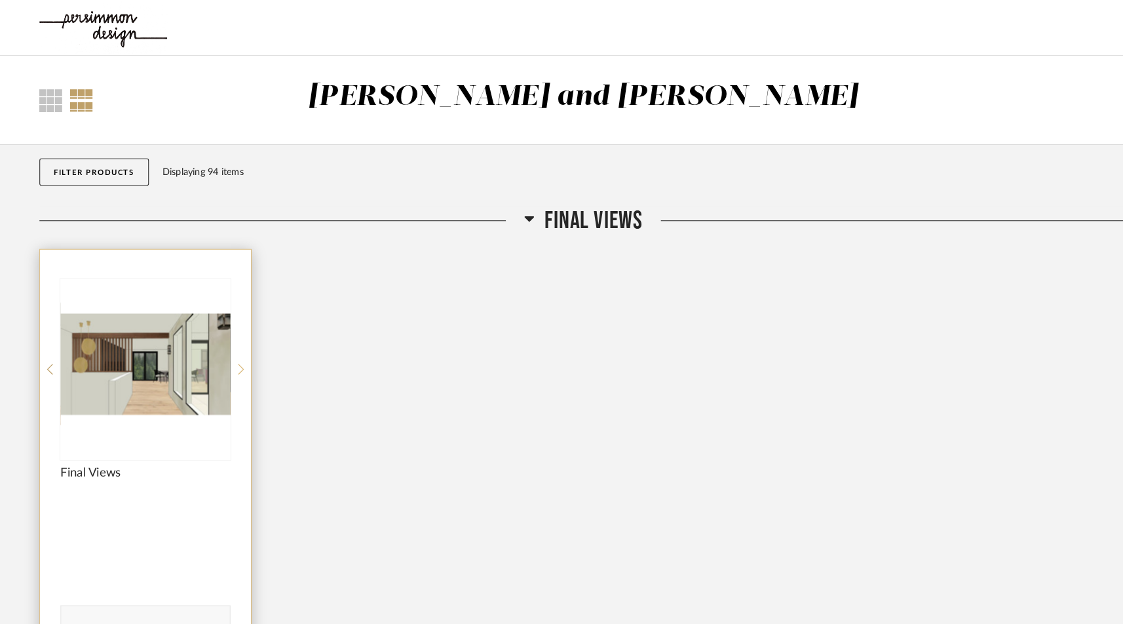
click at [230, 355] on icon at bounding box center [232, 356] width 6 height 12
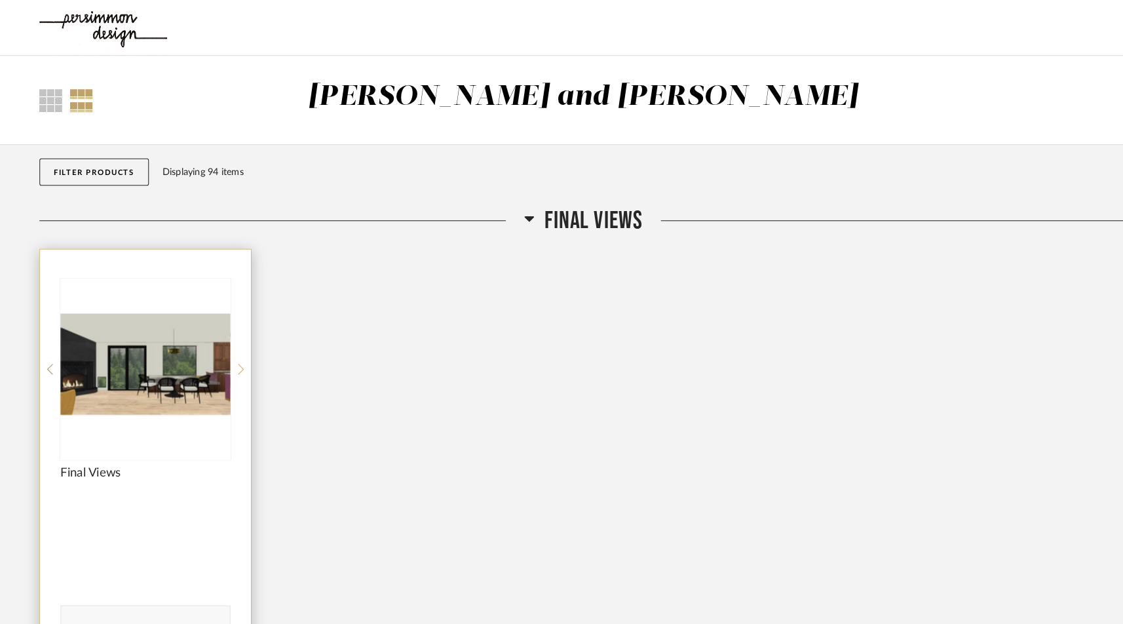
click at [230, 355] on icon at bounding box center [232, 356] width 6 height 12
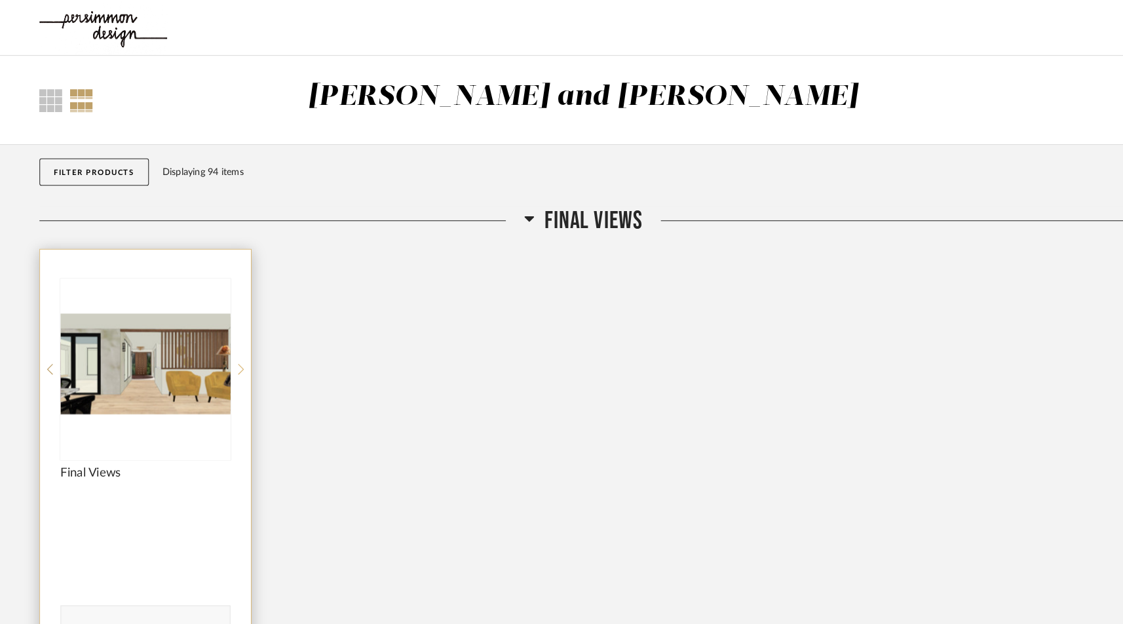
click at [230, 355] on icon at bounding box center [232, 356] width 6 height 12
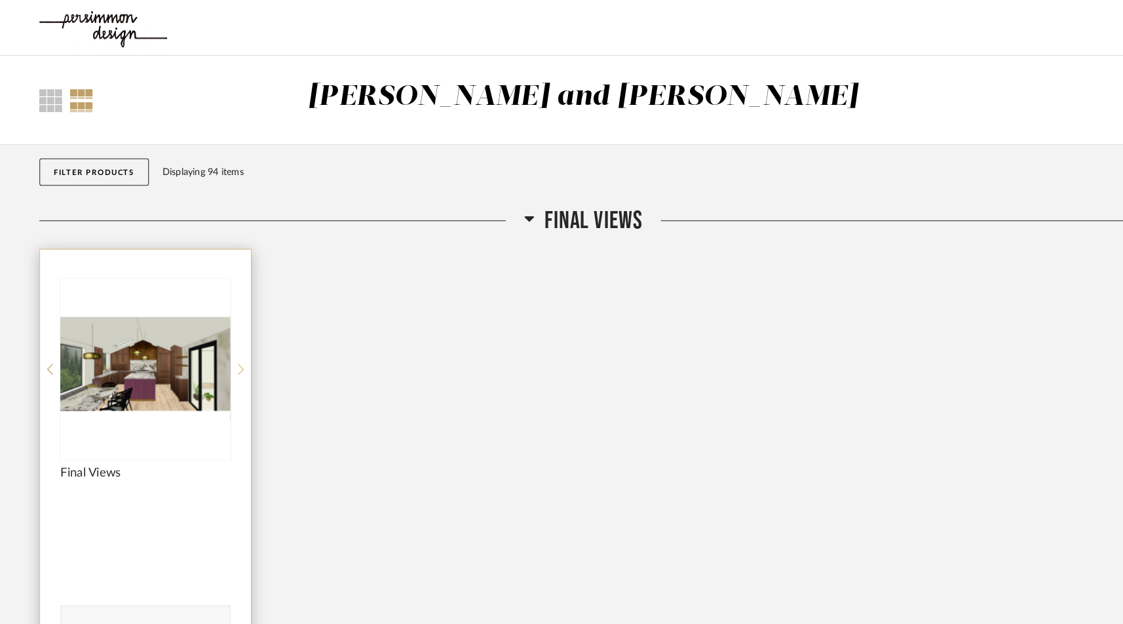
click at [230, 355] on icon at bounding box center [232, 356] width 6 height 12
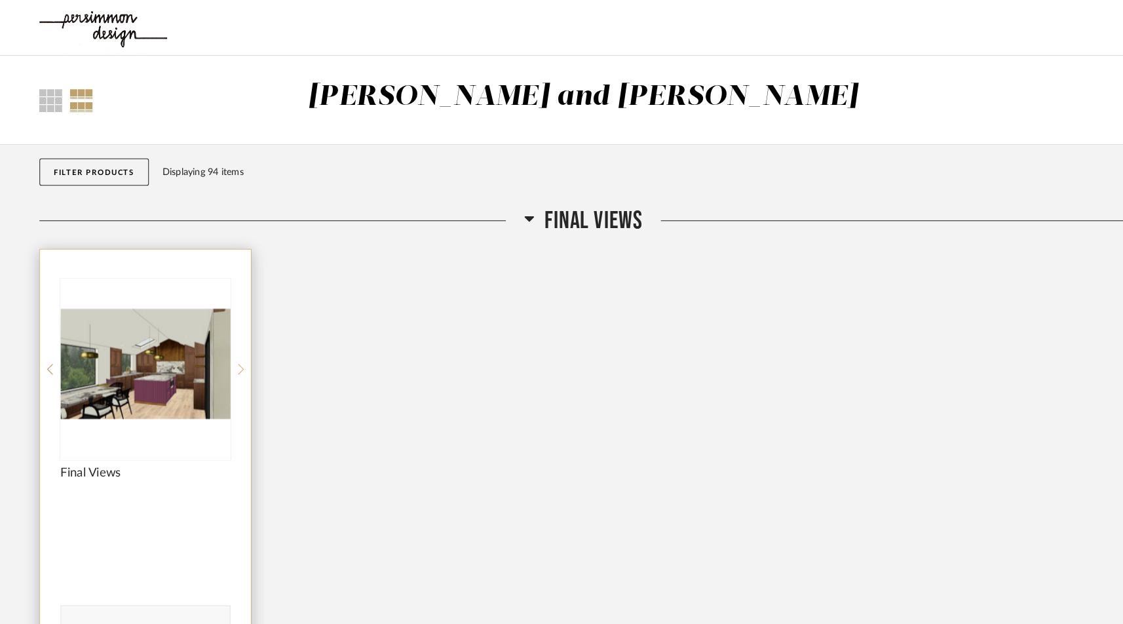
click at [230, 355] on icon at bounding box center [232, 356] width 6 height 12
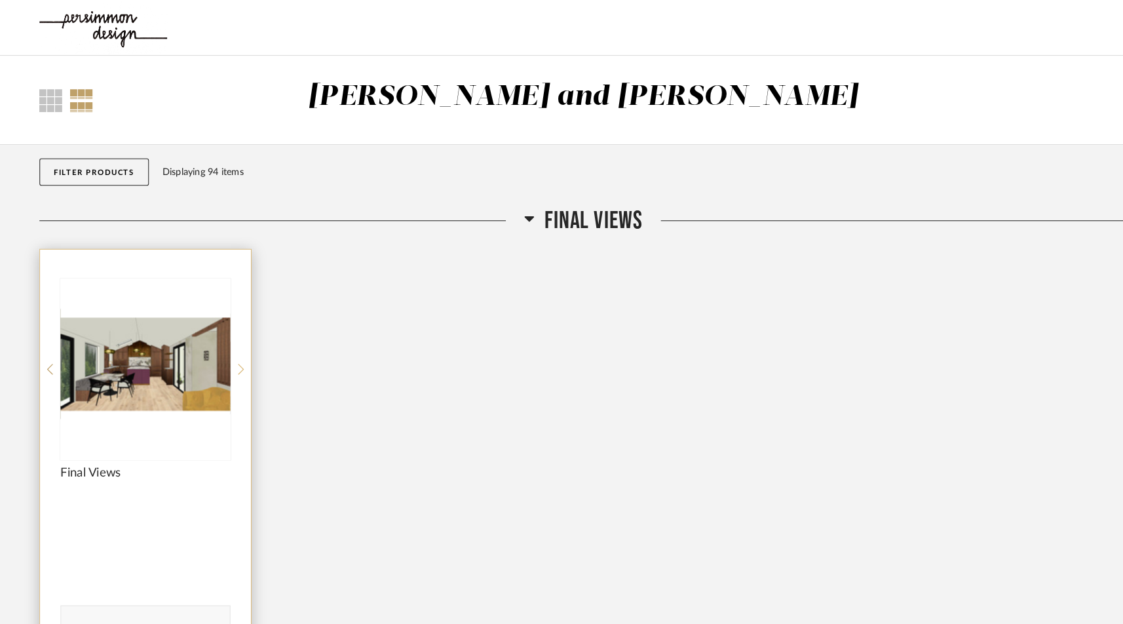
click at [230, 355] on icon at bounding box center [232, 356] width 6 height 12
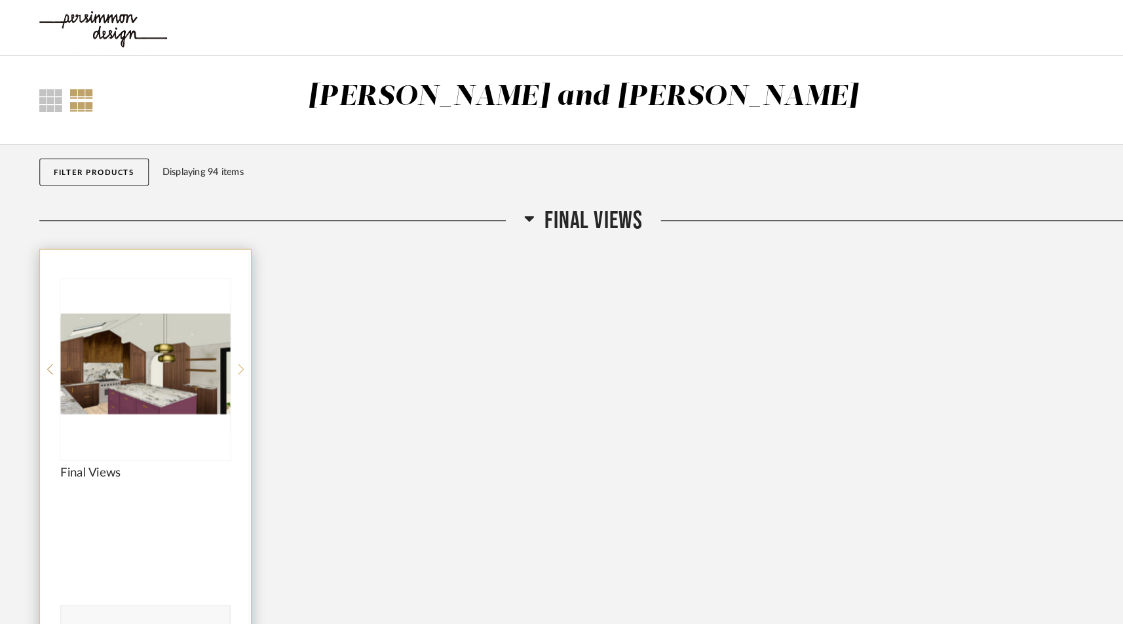
click at [230, 355] on icon at bounding box center [232, 356] width 6 height 12
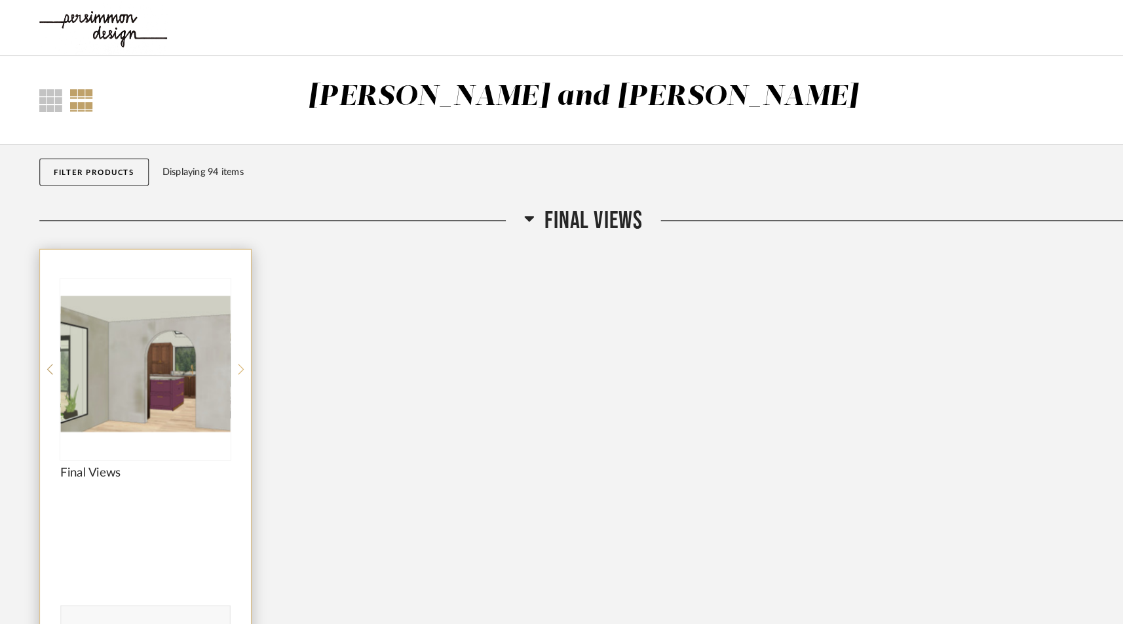
click at [230, 355] on icon at bounding box center [232, 356] width 6 height 12
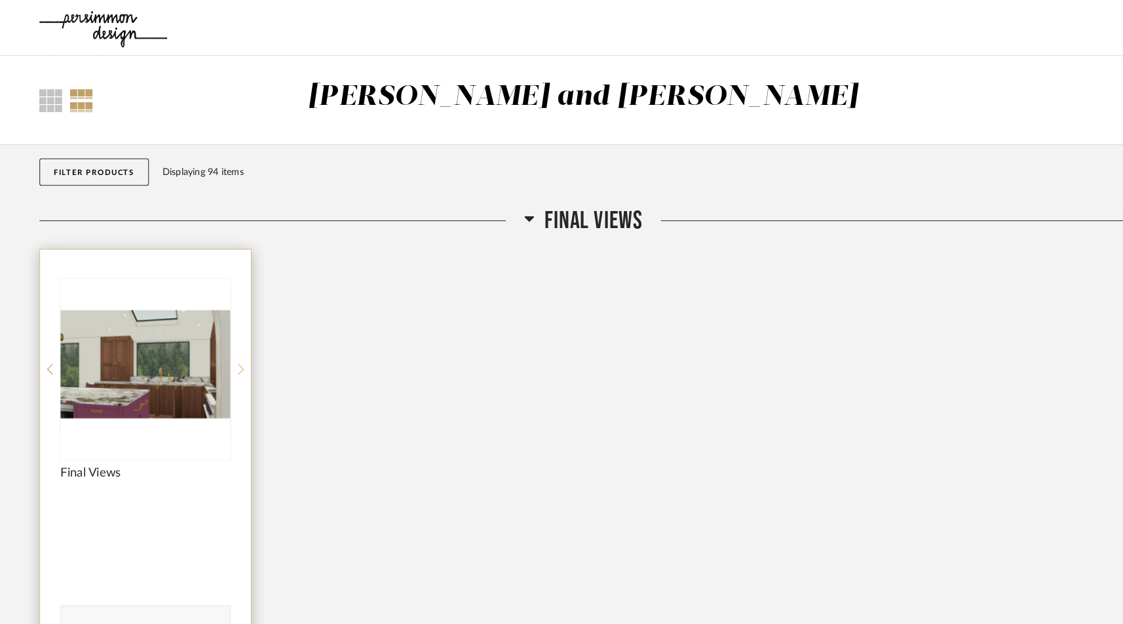
click at [230, 355] on icon at bounding box center [232, 356] width 6 height 12
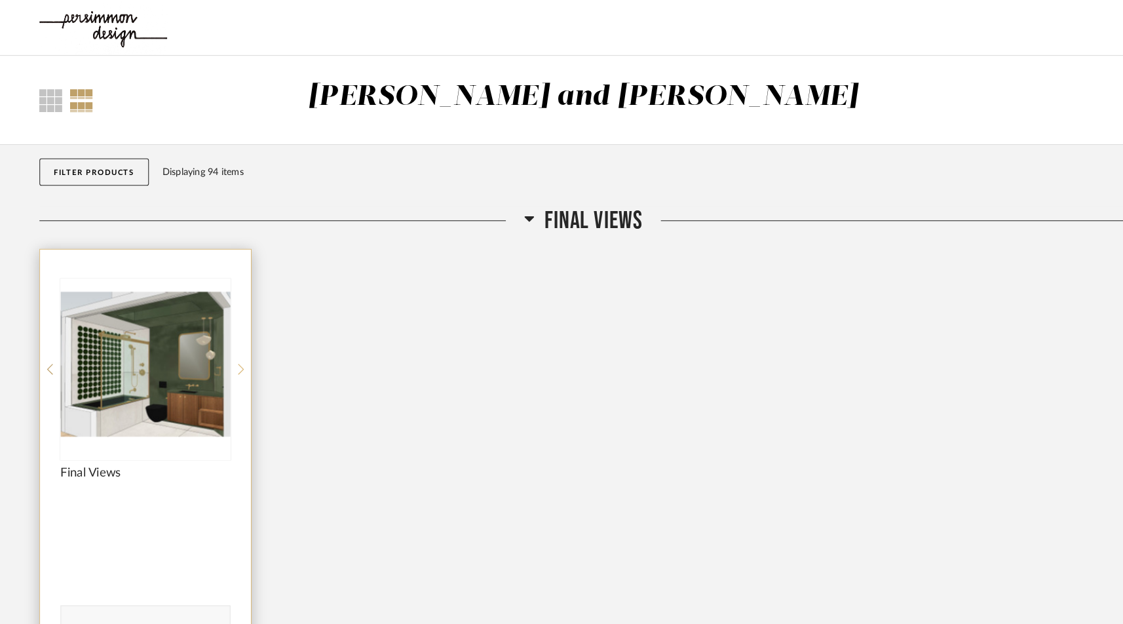
click at [230, 355] on icon at bounding box center [232, 356] width 6 height 12
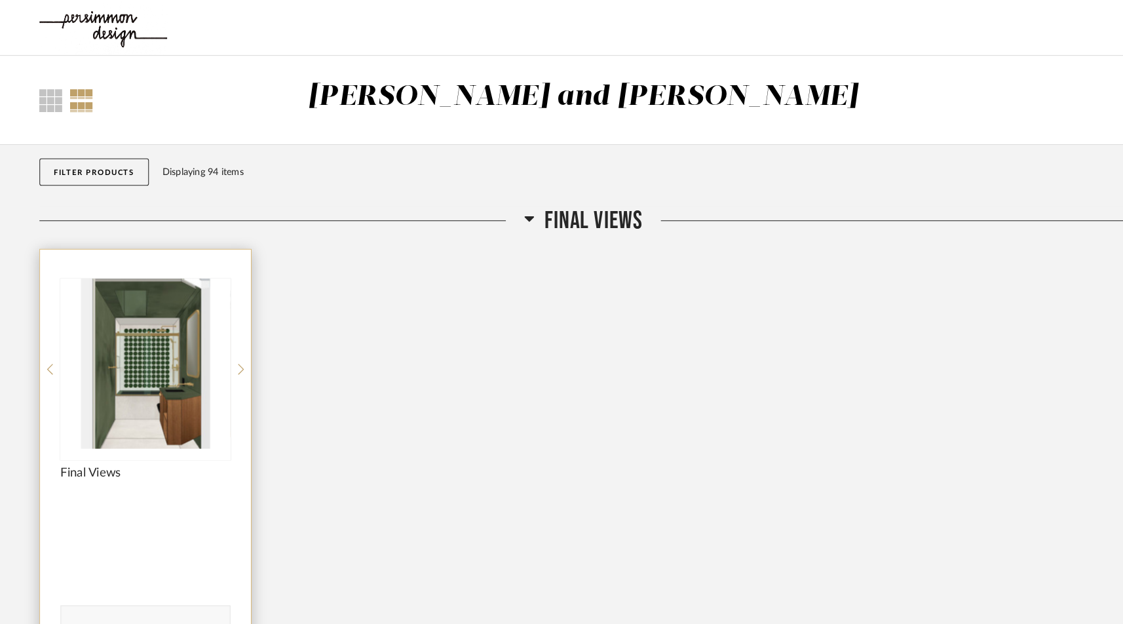
click at [52, 354] on div "Final Views Comments: Submit" at bounding box center [140, 442] width 203 height 405
click at [50, 354] on icon at bounding box center [48, 356] width 6 height 12
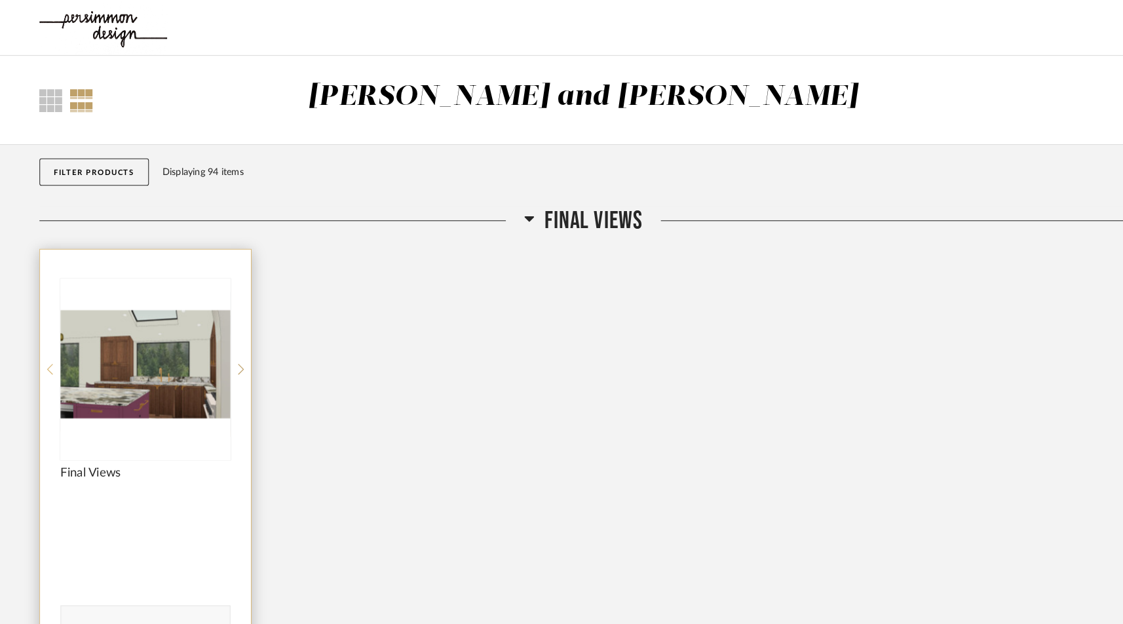
click at [50, 354] on icon at bounding box center [48, 356] width 6 height 12
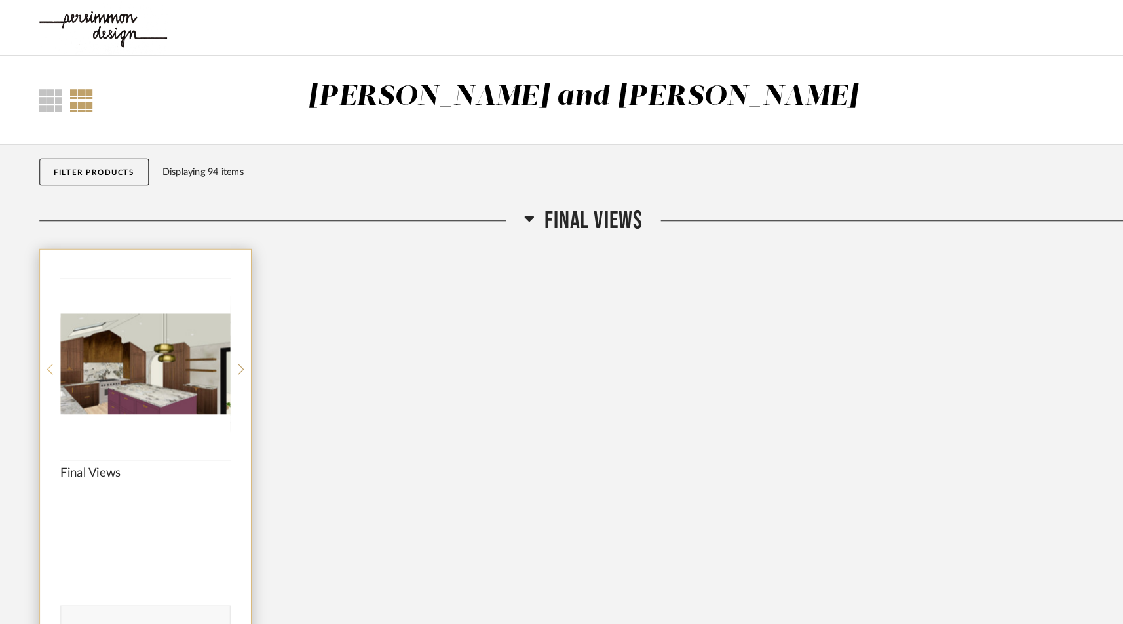
click at [50, 354] on icon at bounding box center [48, 356] width 6 height 12
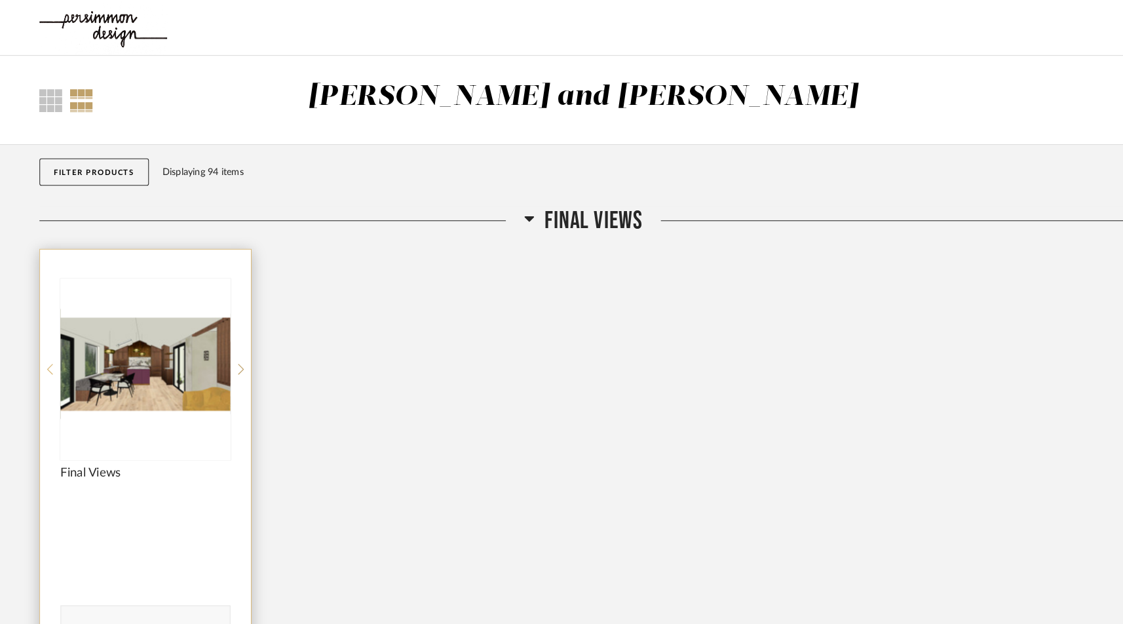
click at [50, 354] on icon at bounding box center [48, 356] width 6 height 12
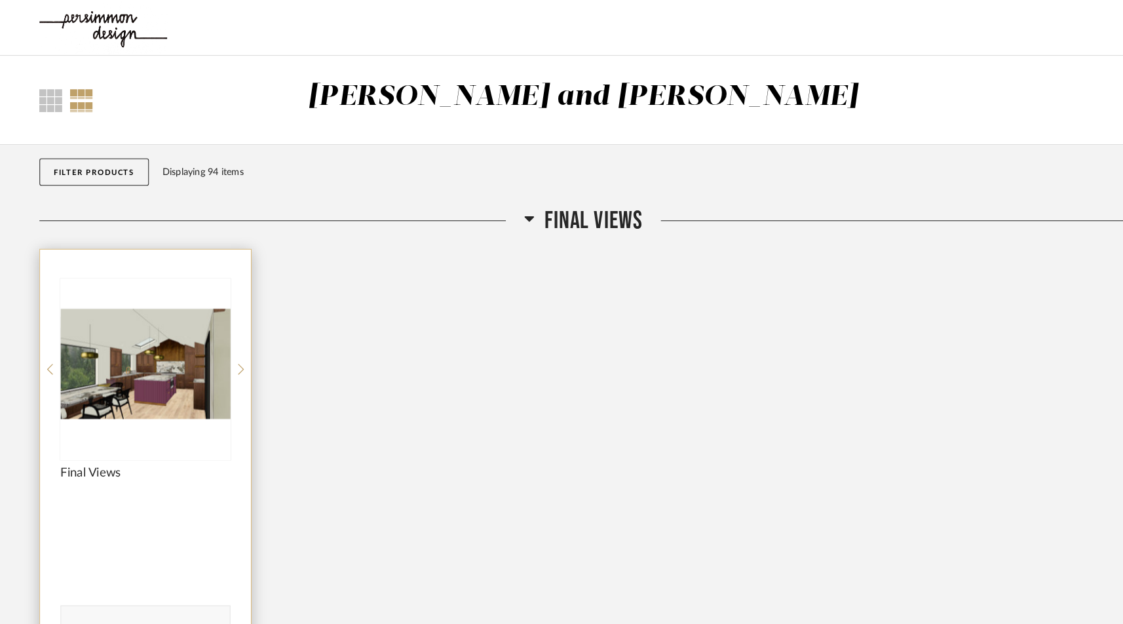
click at [123, 381] on img "7" at bounding box center [140, 351] width 164 height 164
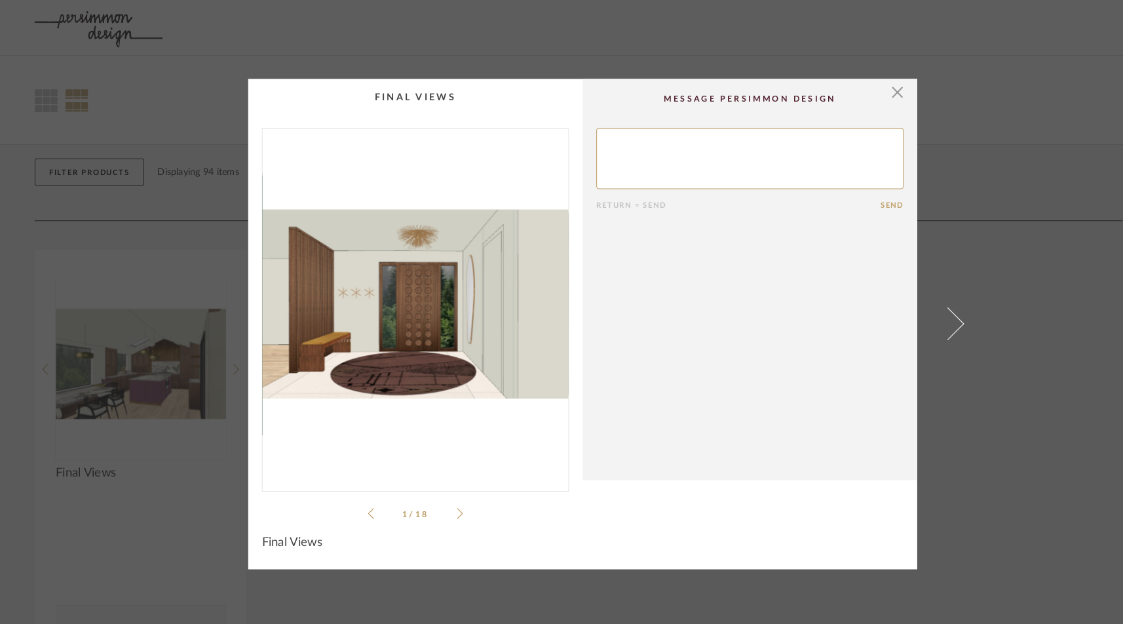
click at [440, 489] on icon at bounding box center [443, 495] width 6 height 12
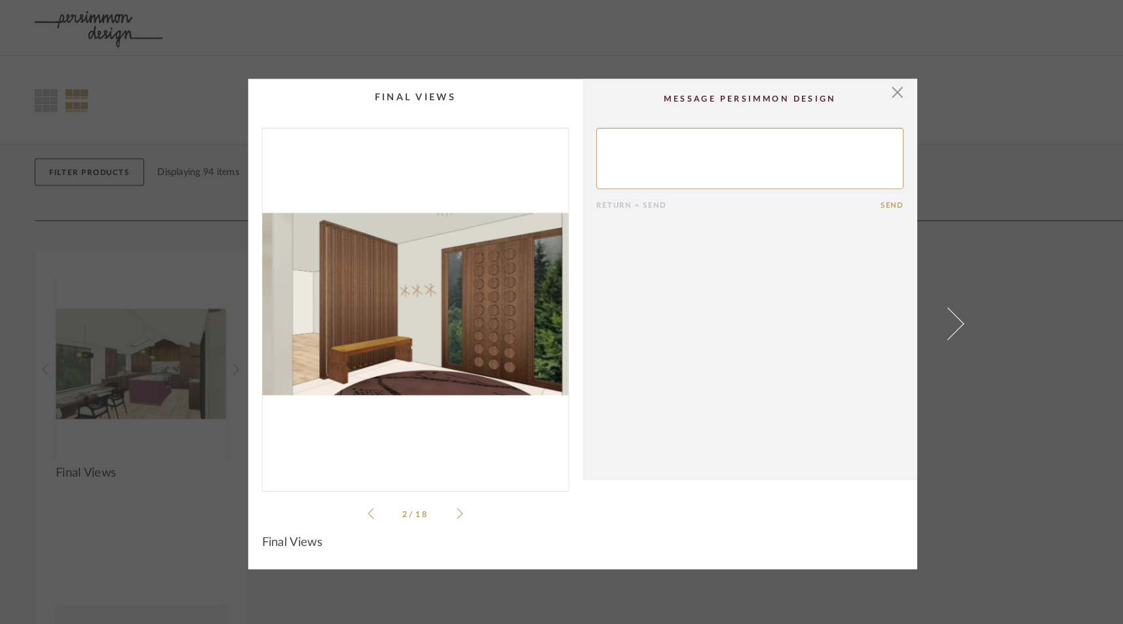
click at [440, 491] on icon at bounding box center [443, 494] width 6 height 10
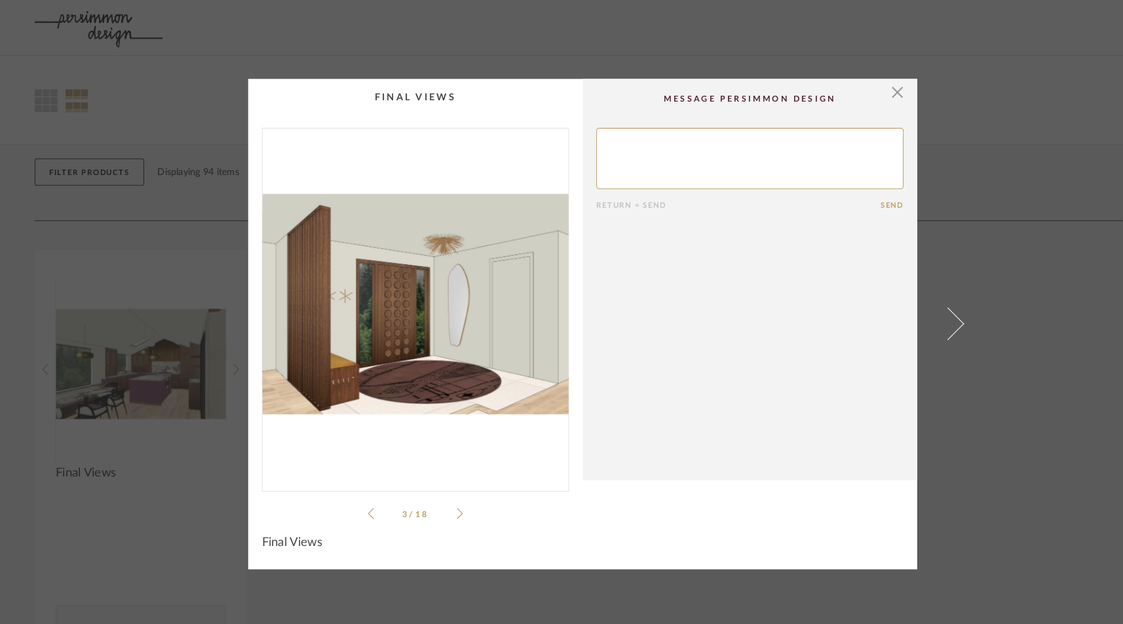
click at [440, 491] on icon at bounding box center [443, 494] width 6 height 10
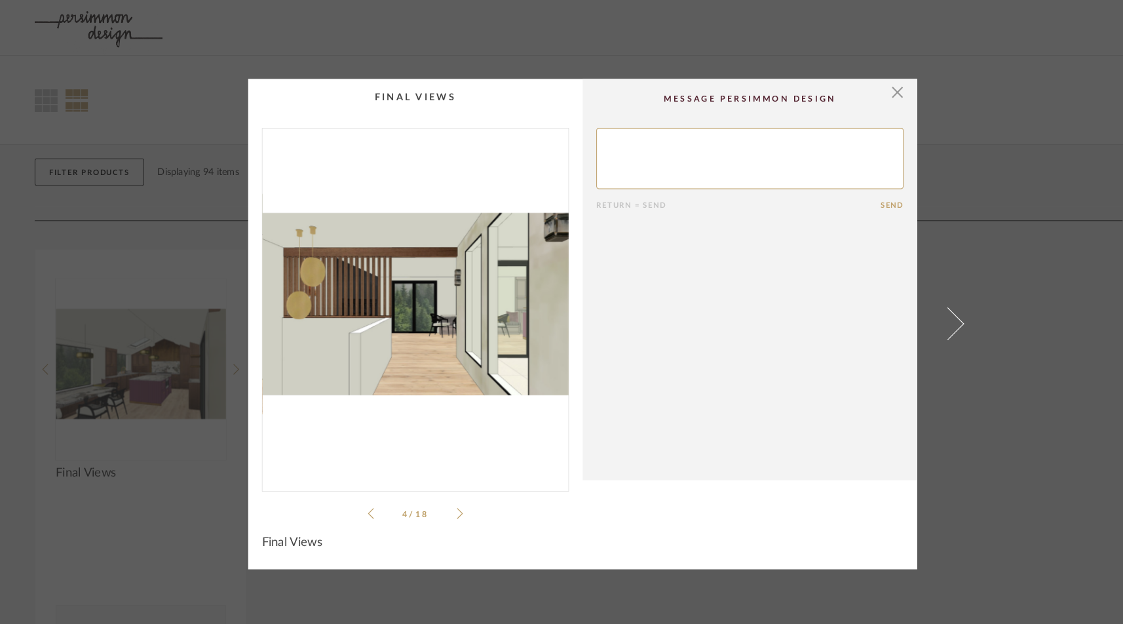
click at [440, 491] on icon at bounding box center [443, 494] width 6 height 10
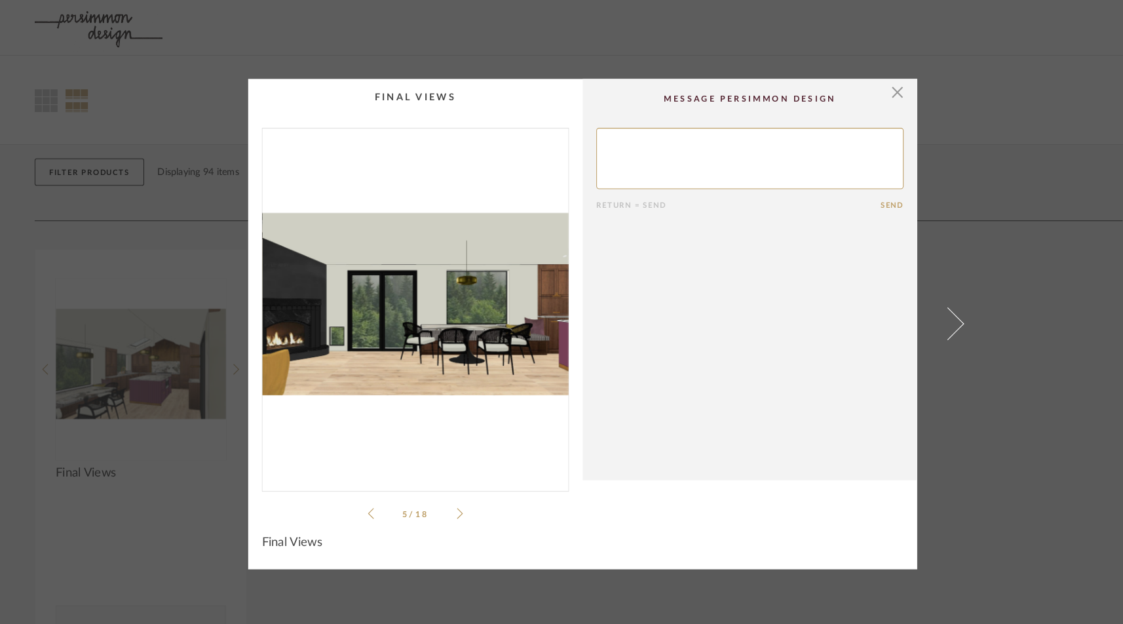
click at [440, 491] on icon at bounding box center [443, 495] width 6 height 12
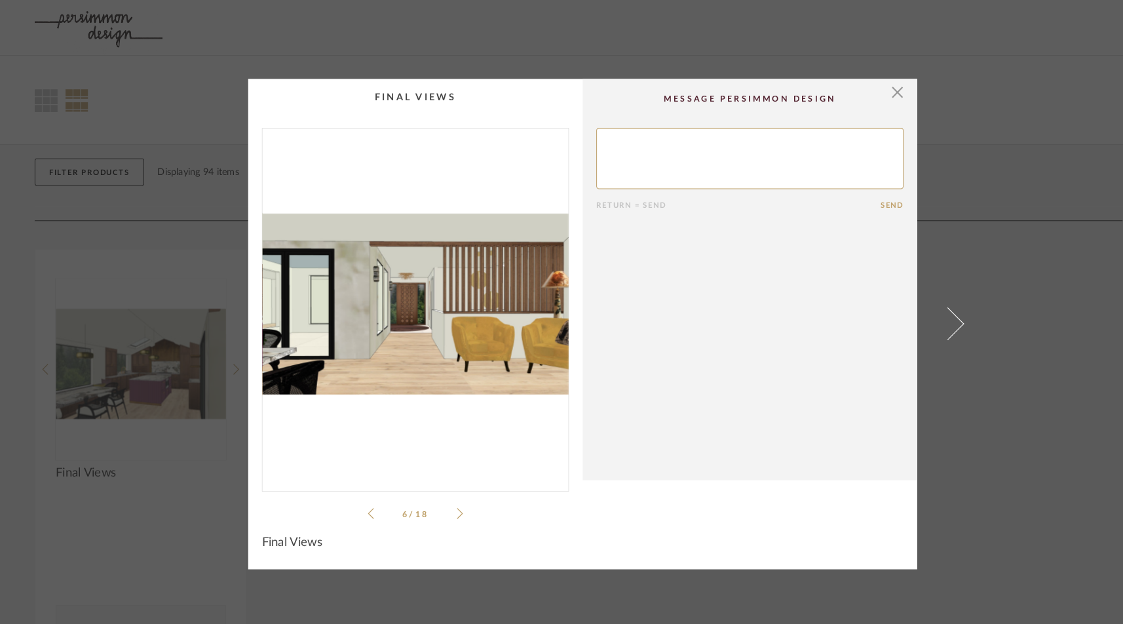
click at [354, 493] on icon at bounding box center [357, 495] width 6 height 12
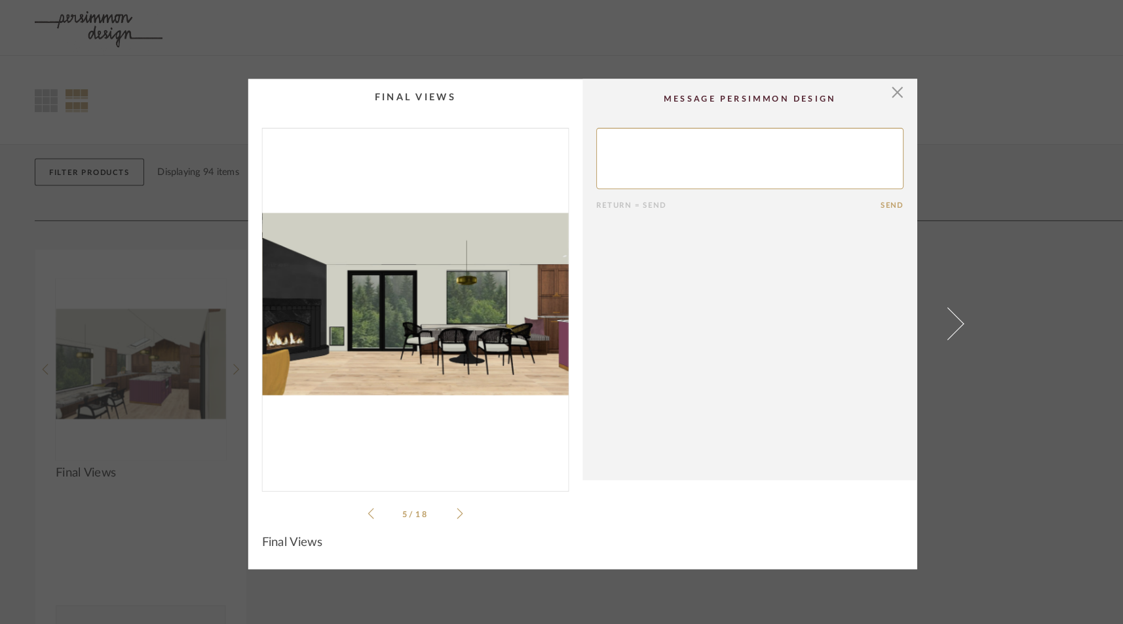
click at [434, 489] on li "5 / 18" at bounding box center [400, 495] width 80 height 16
click at [440, 493] on icon at bounding box center [443, 495] width 6 height 12
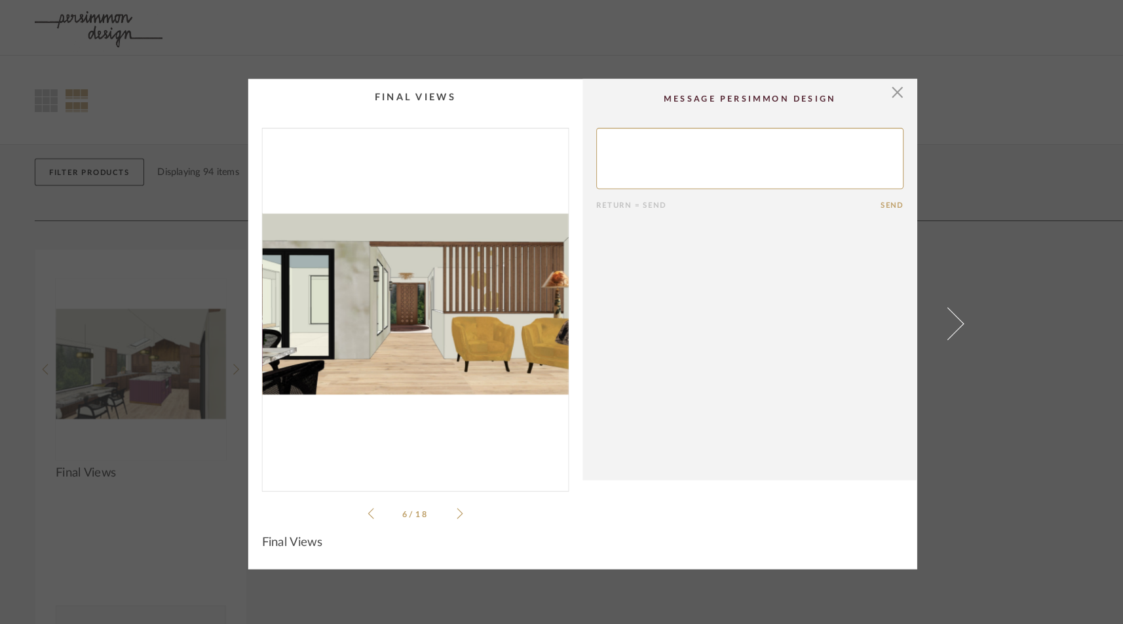
click at [354, 496] on icon at bounding box center [357, 495] width 6 height 12
